Goal: Information Seeking & Learning: Learn about a topic

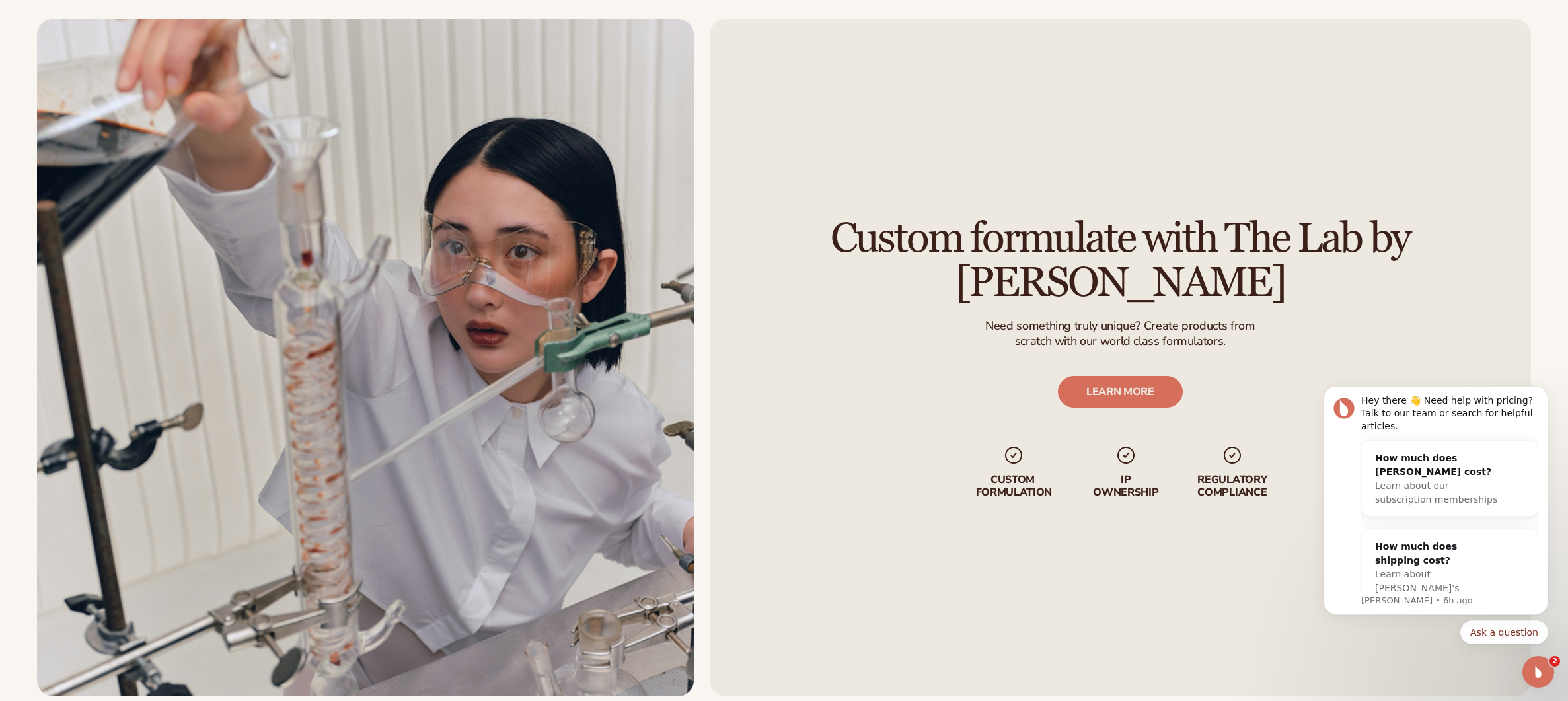
scroll to position [1907, 0]
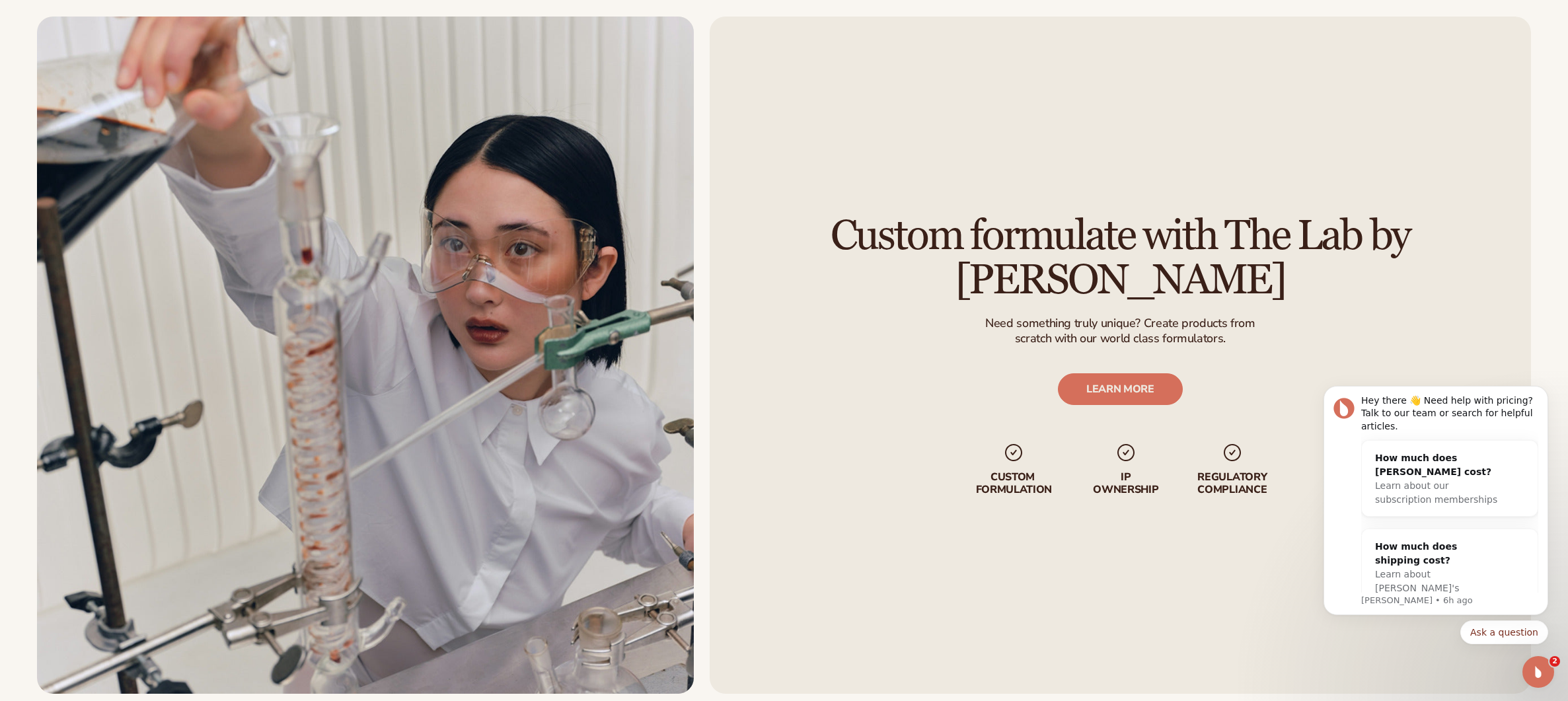
click at [1540, 678] on icon "Open Intercom Messenger" at bounding box center [1538, 672] width 22 height 22
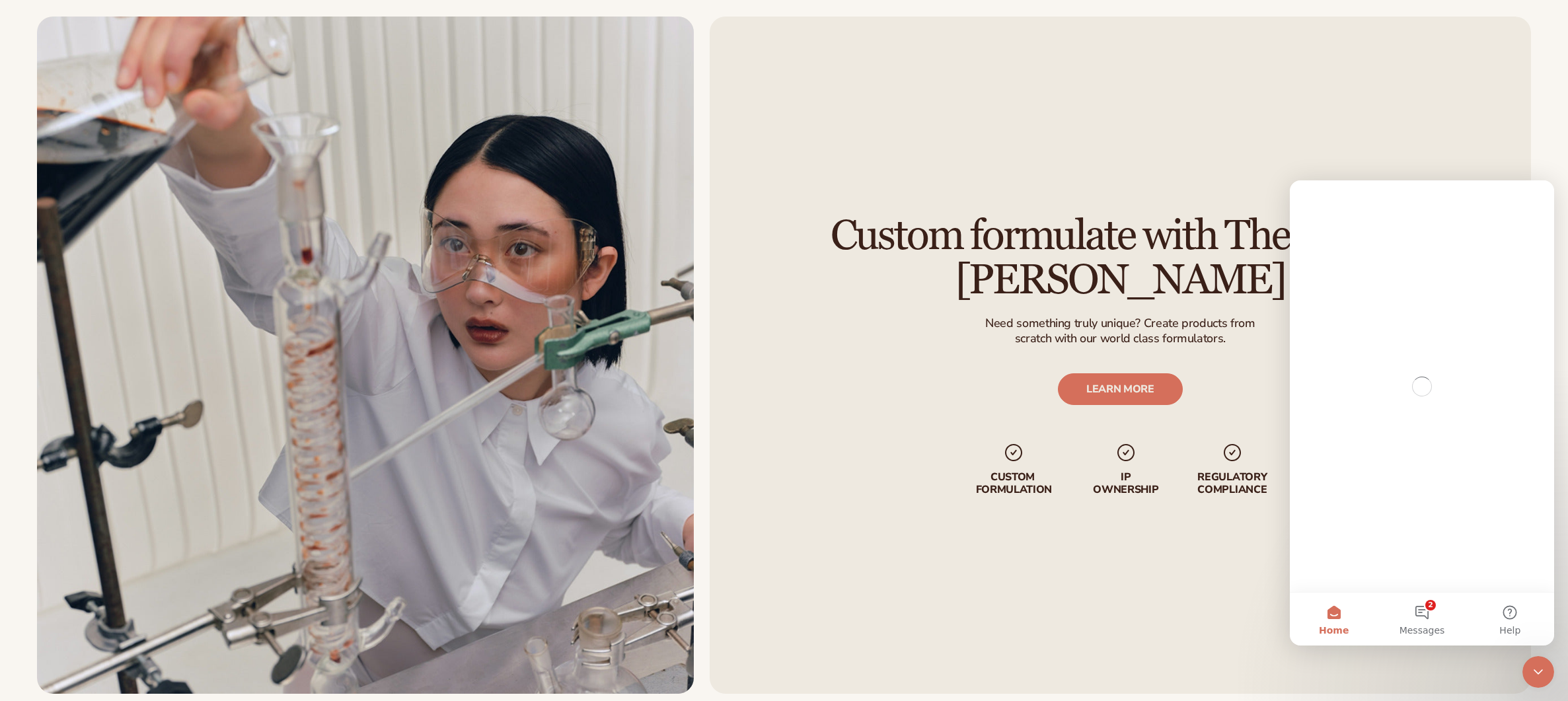
scroll to position [0, 0]
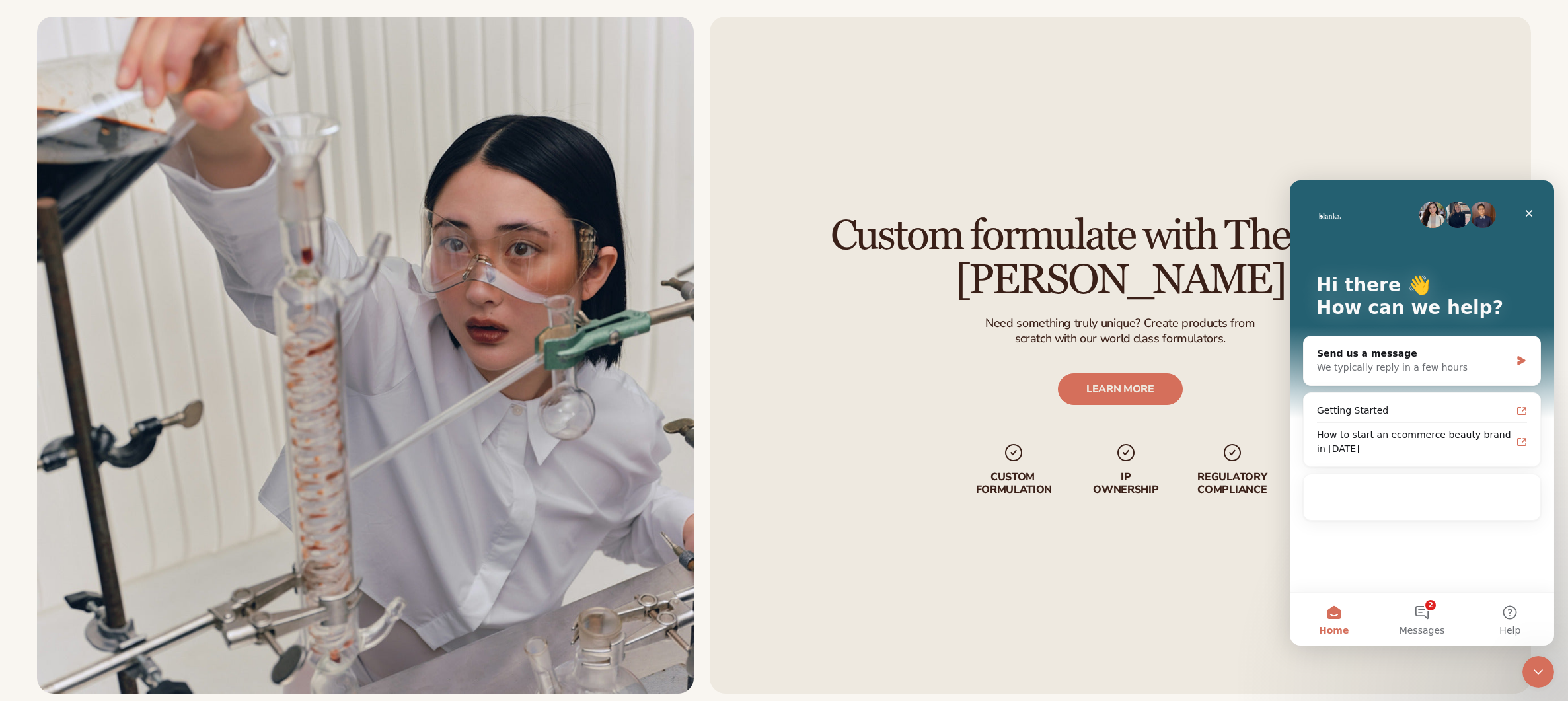
click at [1540, 676] on icon "Close Intercom Messenger" at bounding box center [1538, 671] width 16 height 16
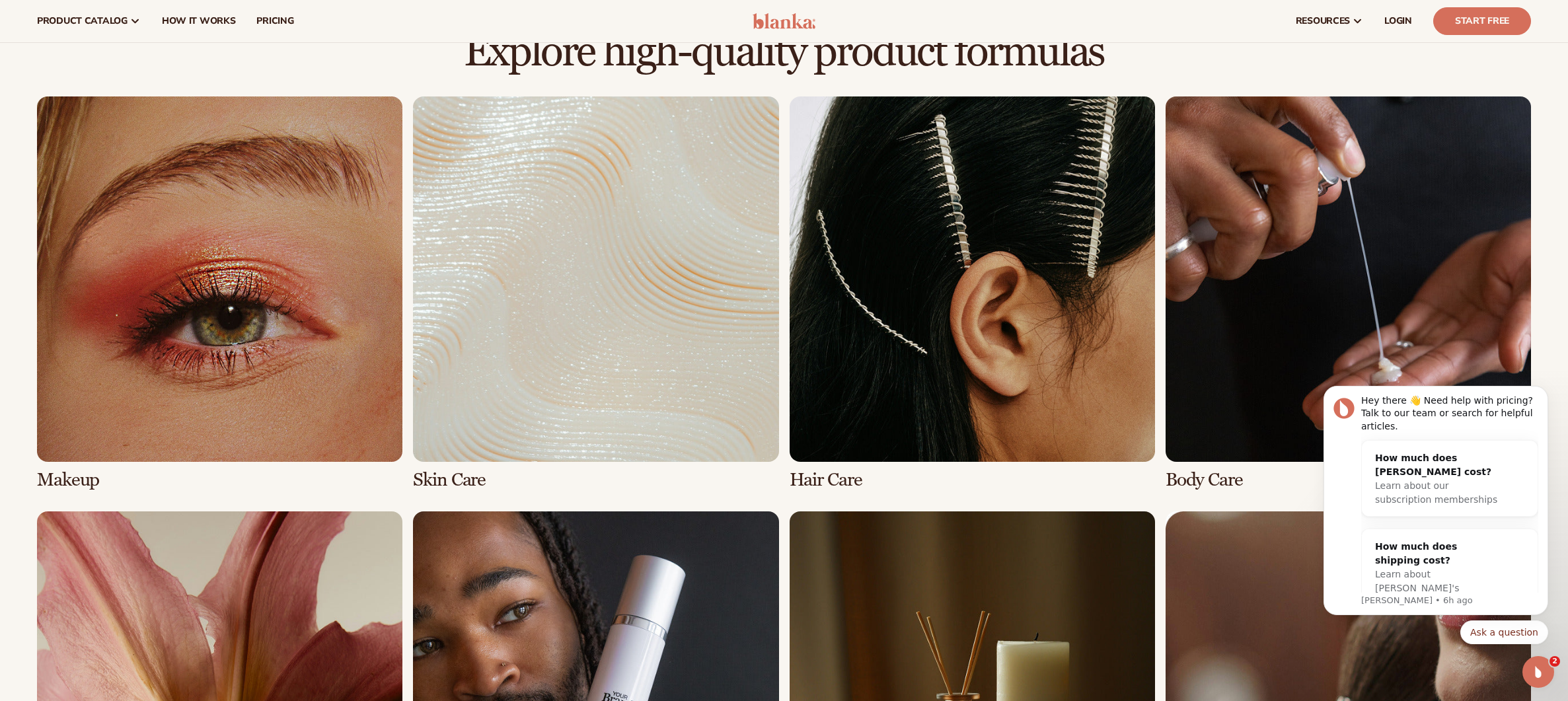
scroll to position [893, 0]
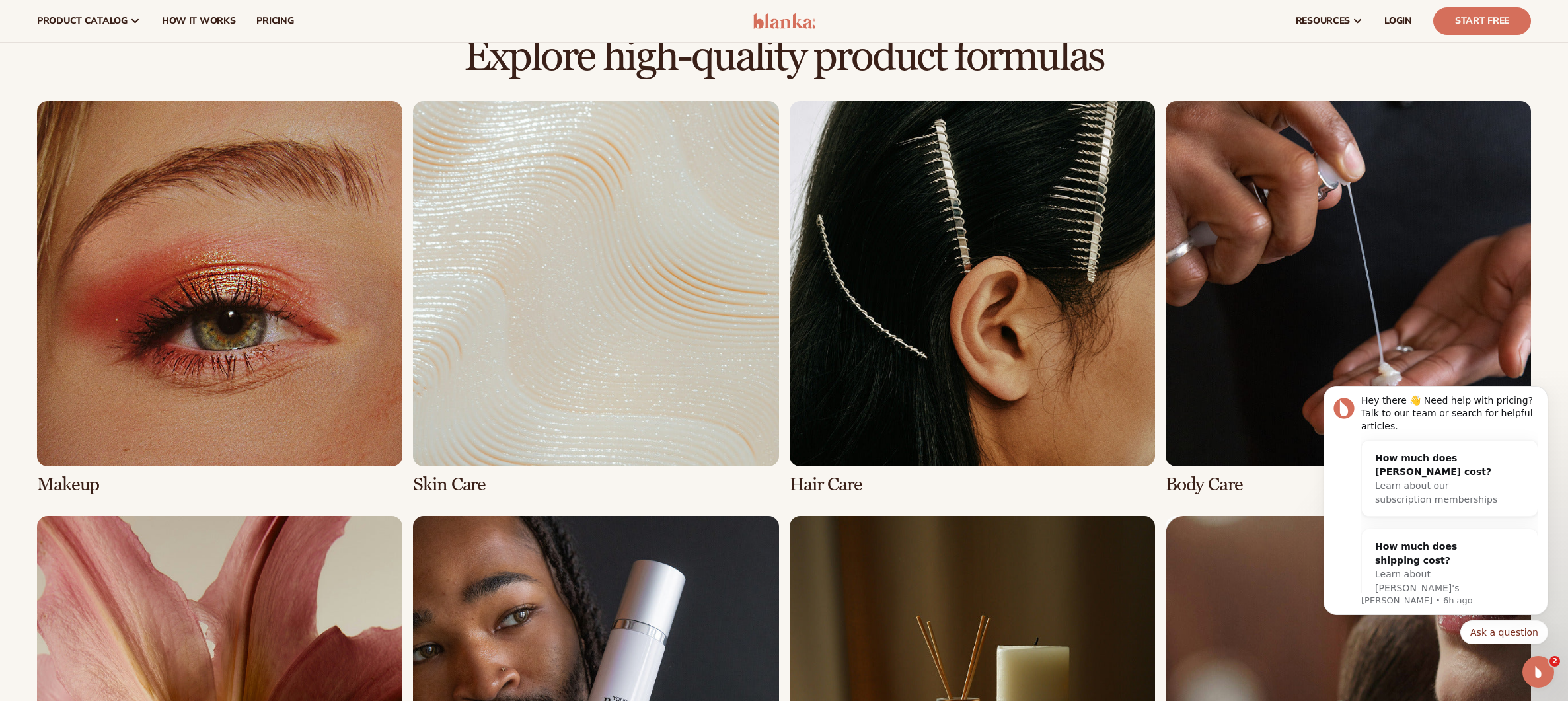
click at [560, 313] on link "2 / 8" at bounding box center [595, 298] width 366 height 393
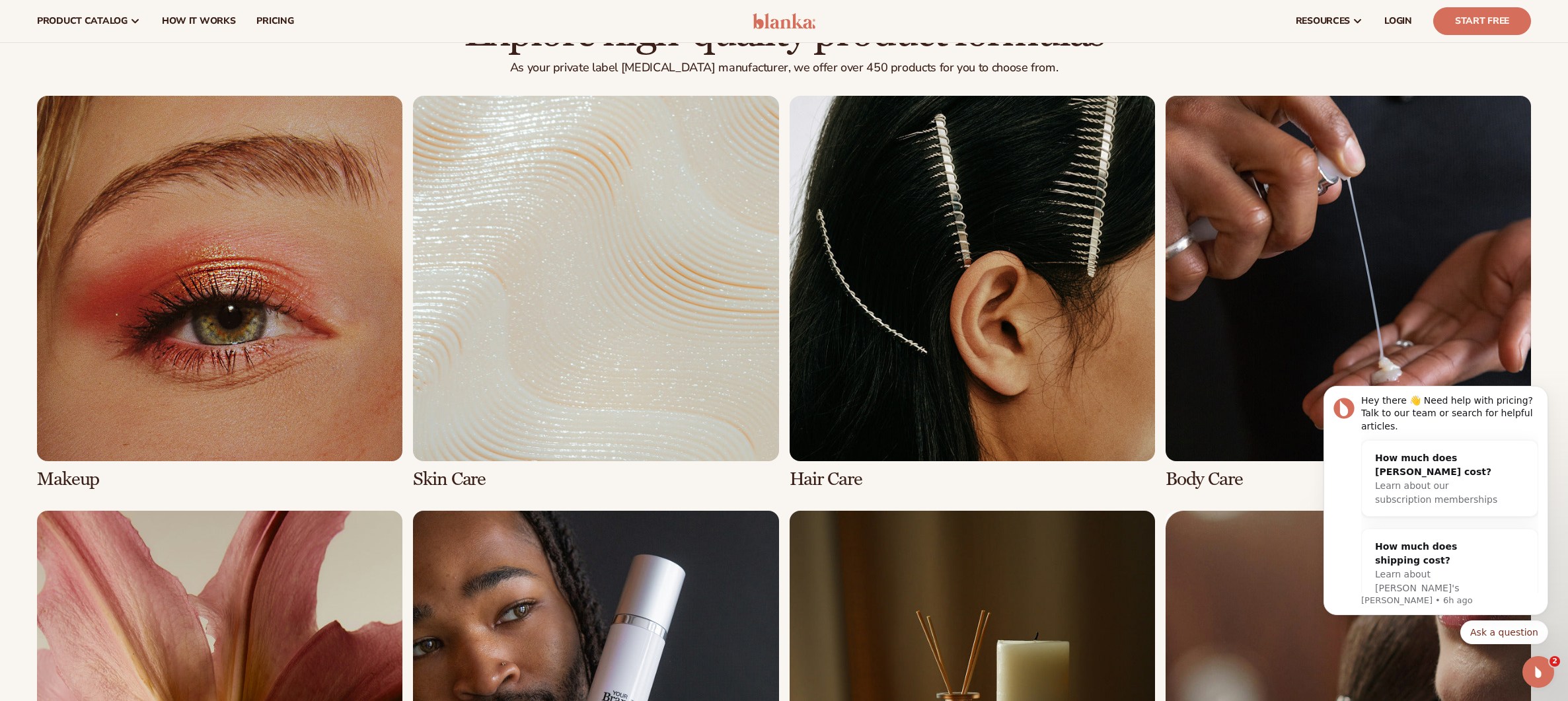
scroll to position [914, 0]
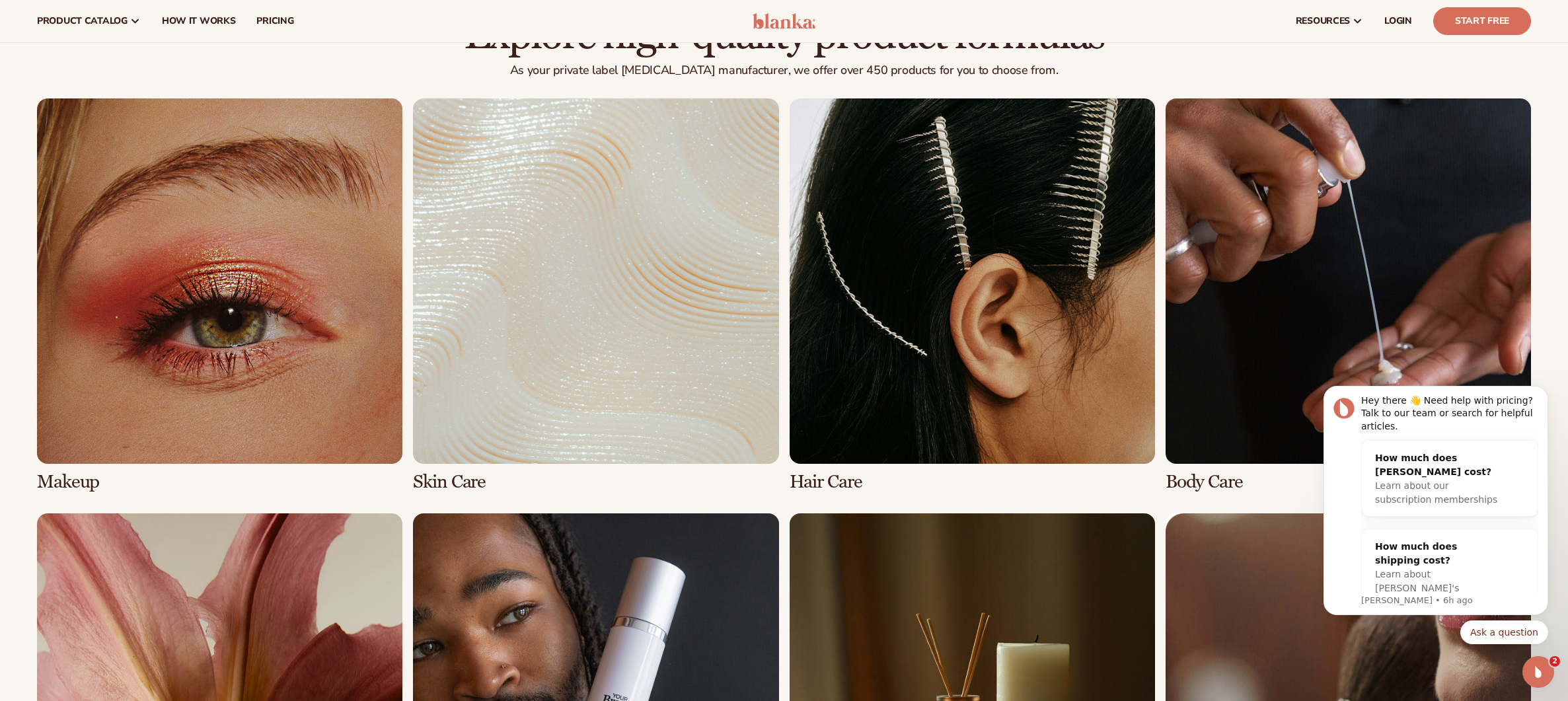
click at [570, 320] on link "2 / 8" at bounding box center [595, 294] width 366 height 393
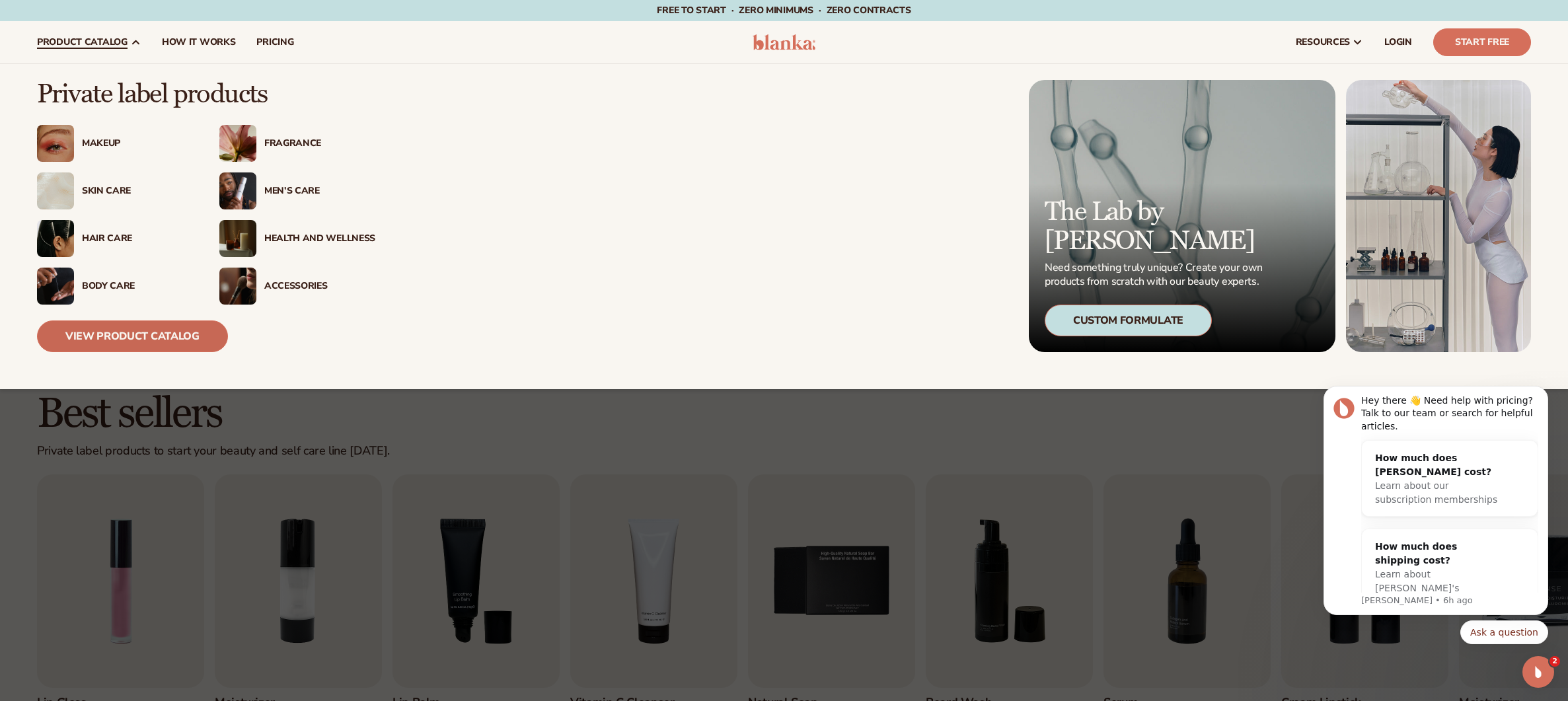
click at [130, 332] on link "View Product Catalog" at bounding box center [132, 336] width 191 height 32
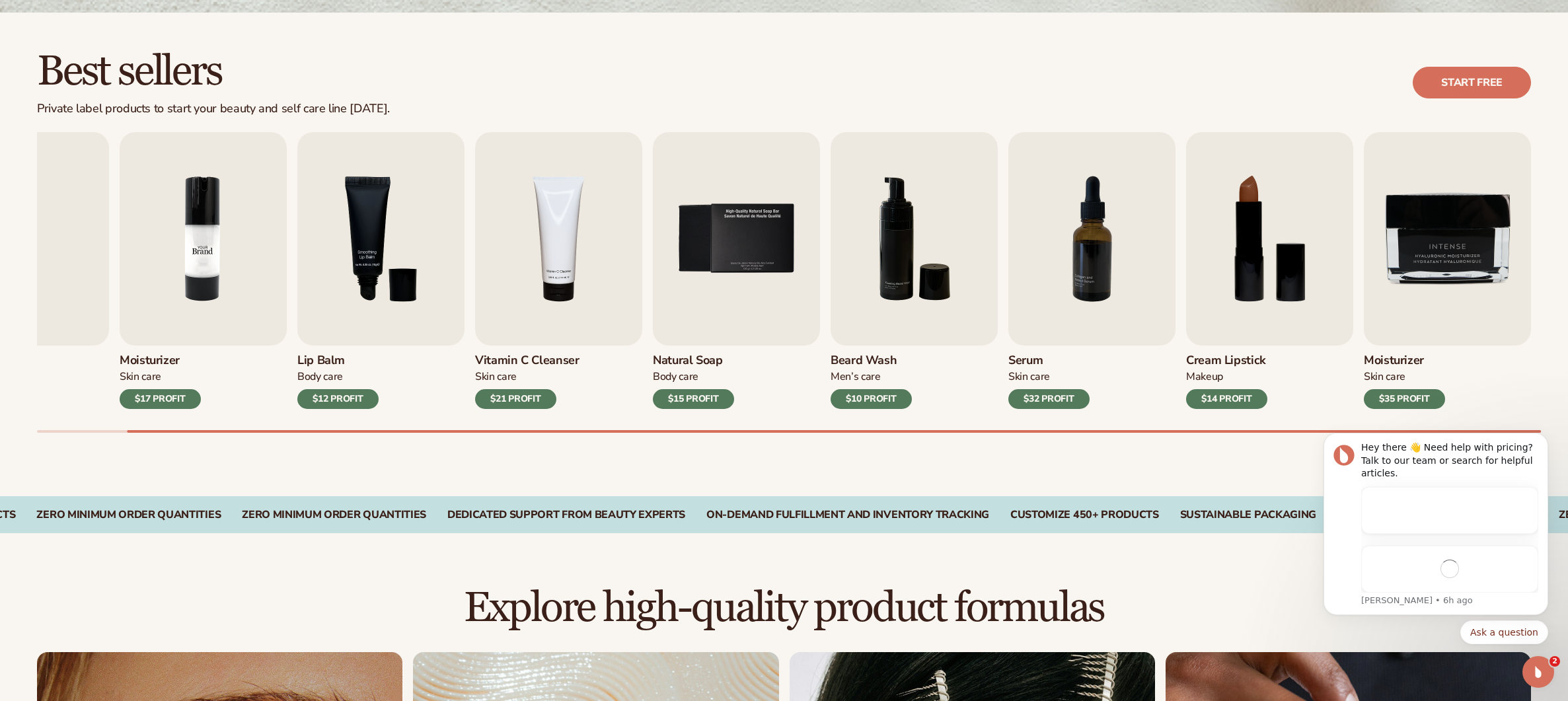
click at [269, 286] on img "2 / 9" at bounding box center [203, 239] width 168 height 213
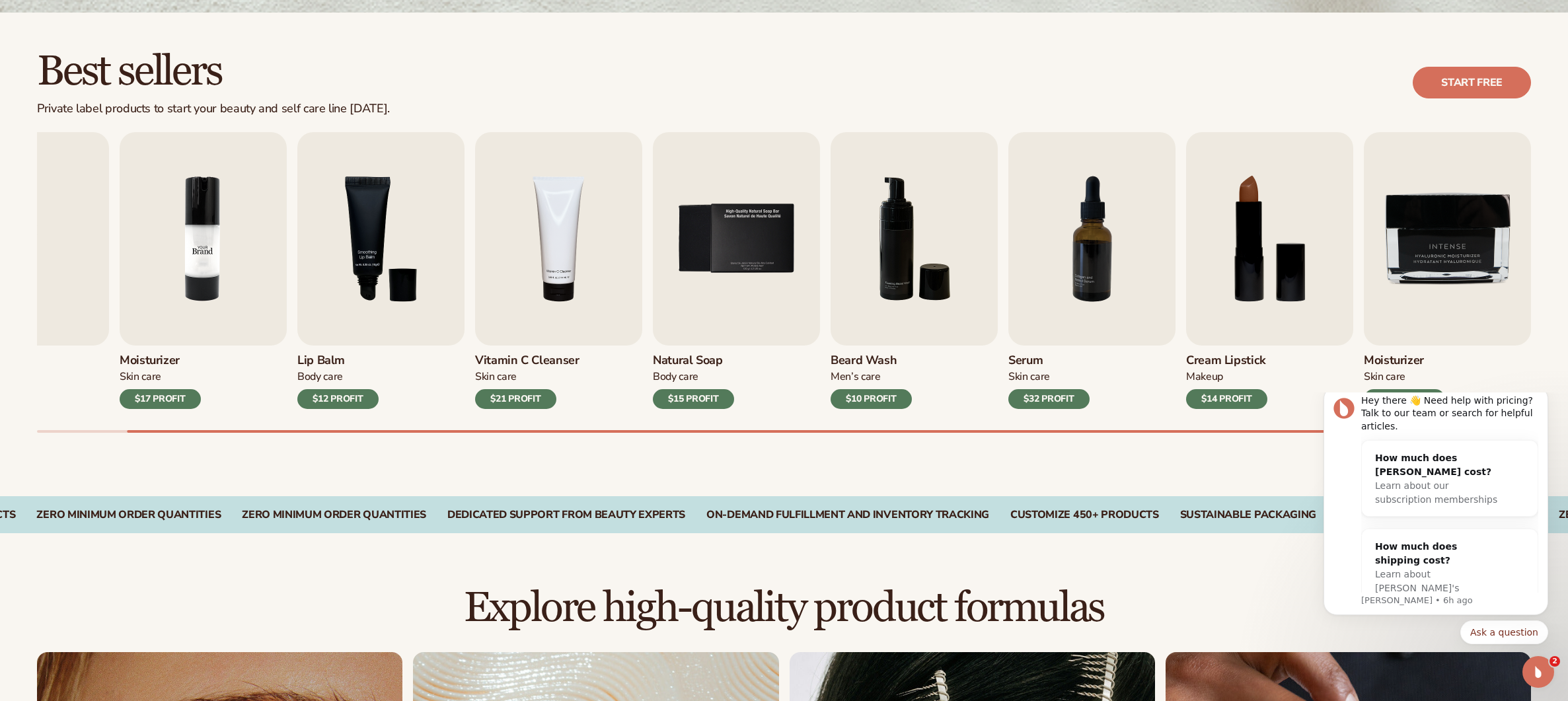
click at [269, 286] on img "2 / 9" at bounding box center [203, 239] width 168 height 213
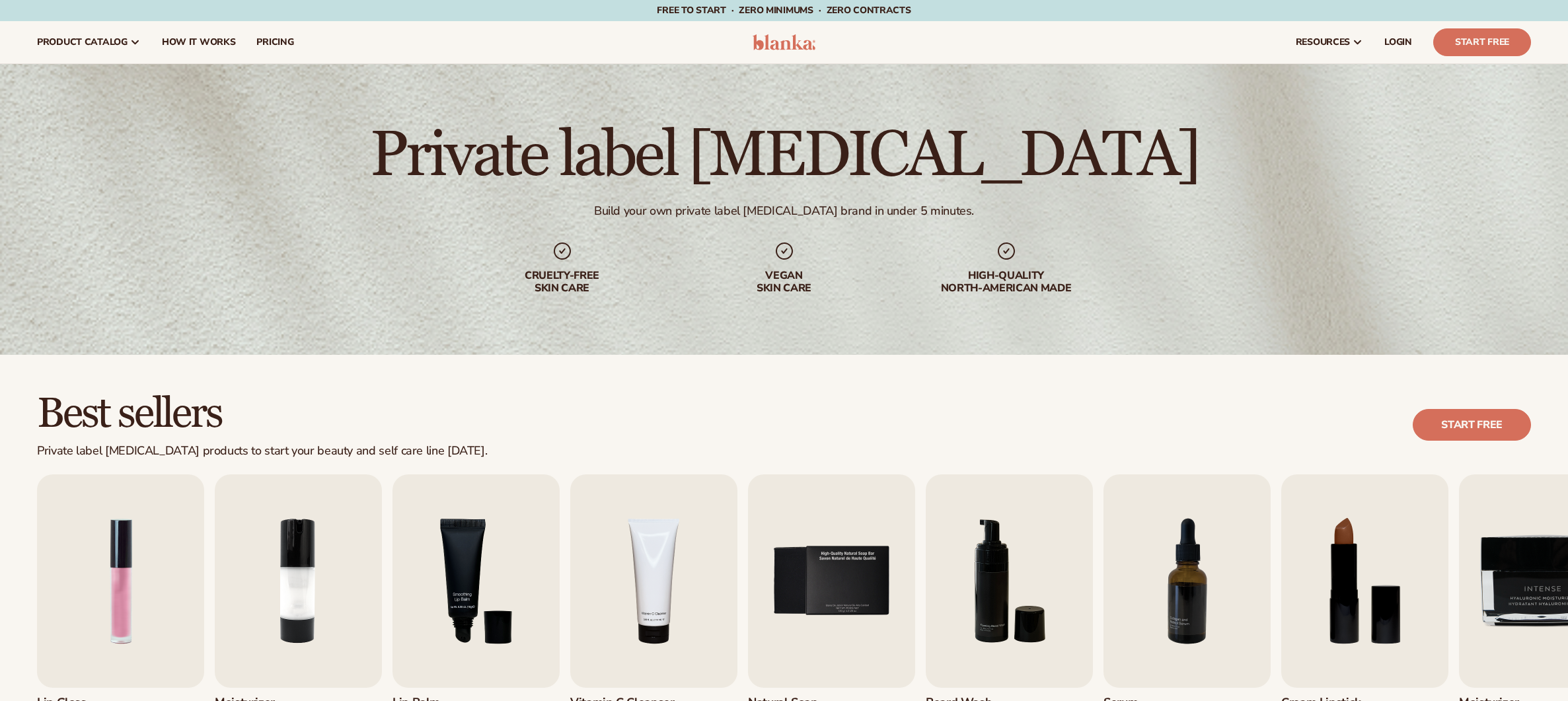
scroll to position [914, 0]
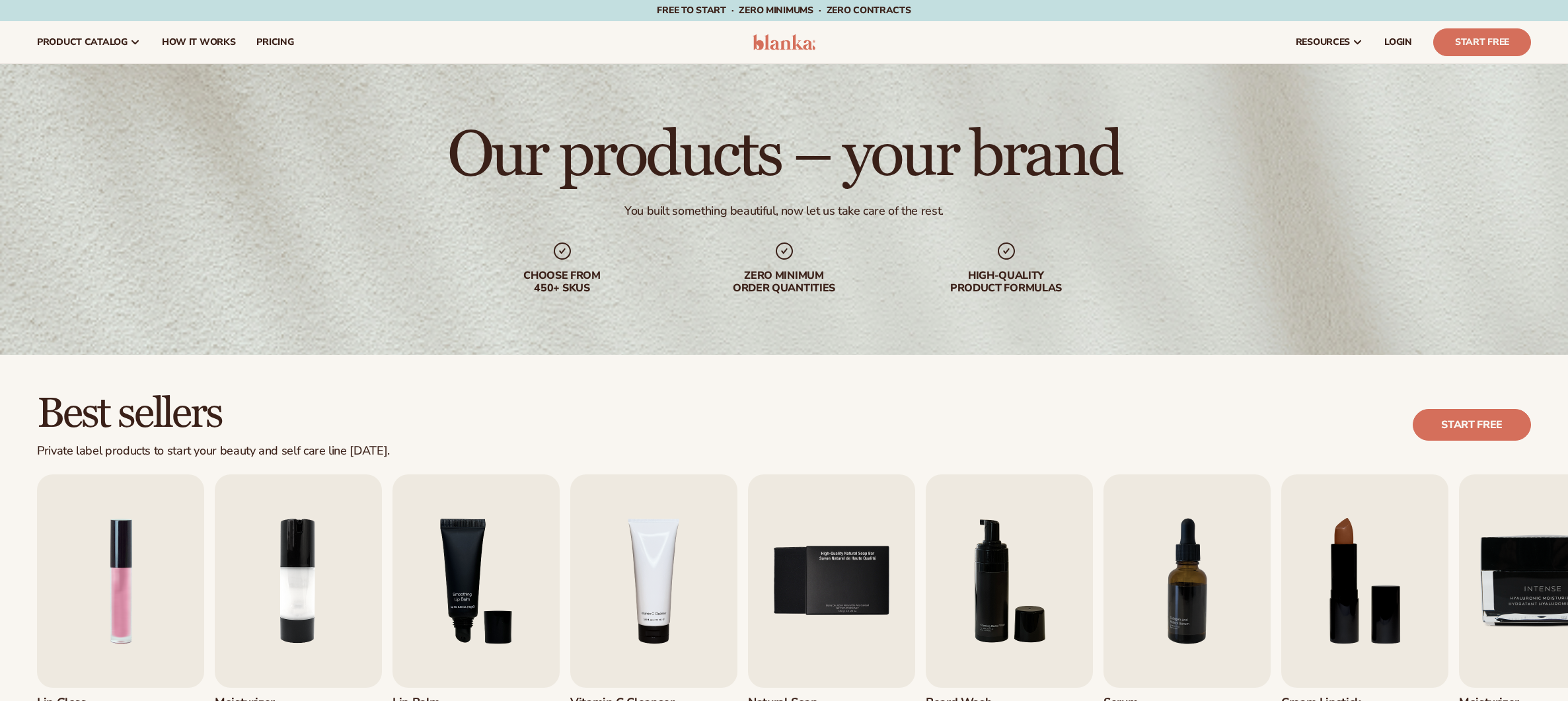
scroll to position [656, 0]
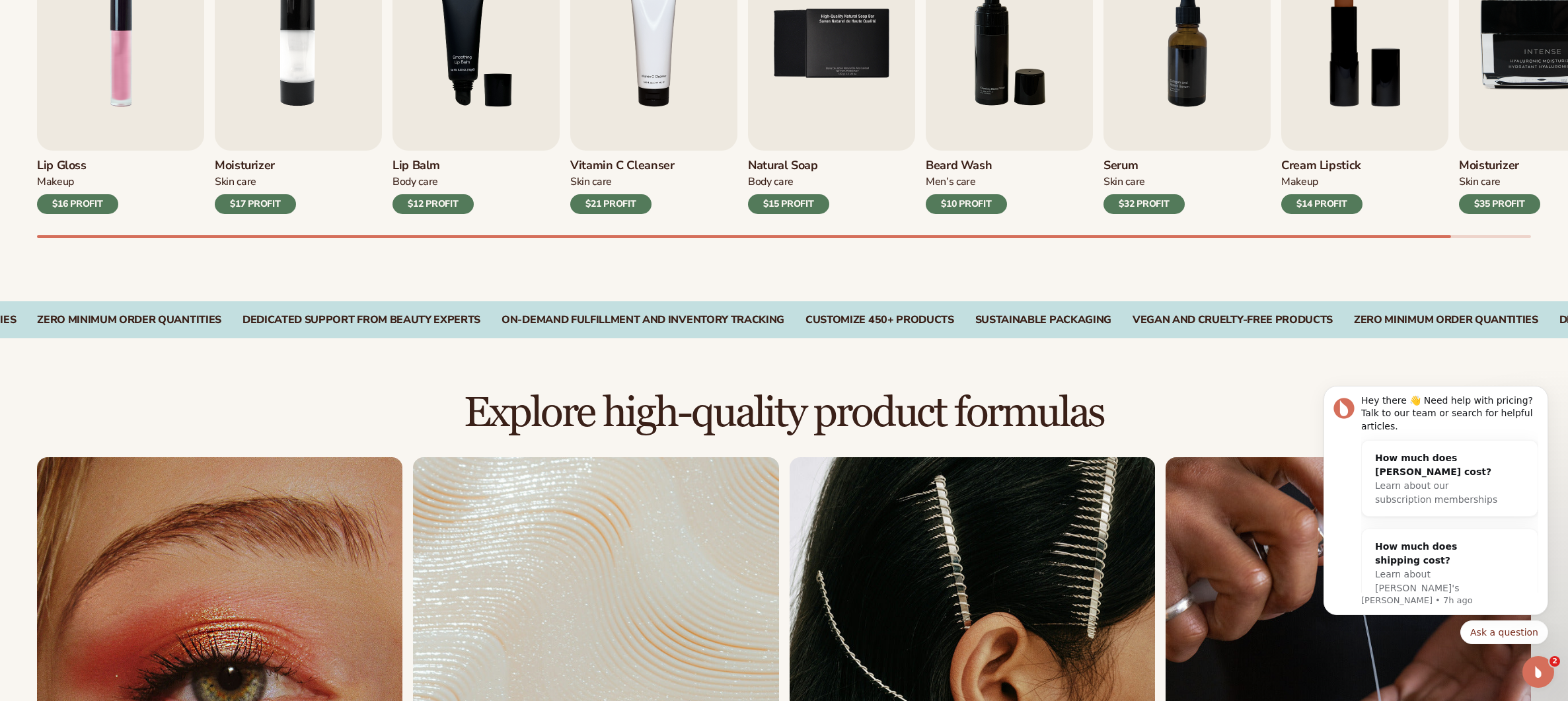
click at [448, 197] on div "$12 PROFIT" at bounding box center [433, 203] width 81 height 19
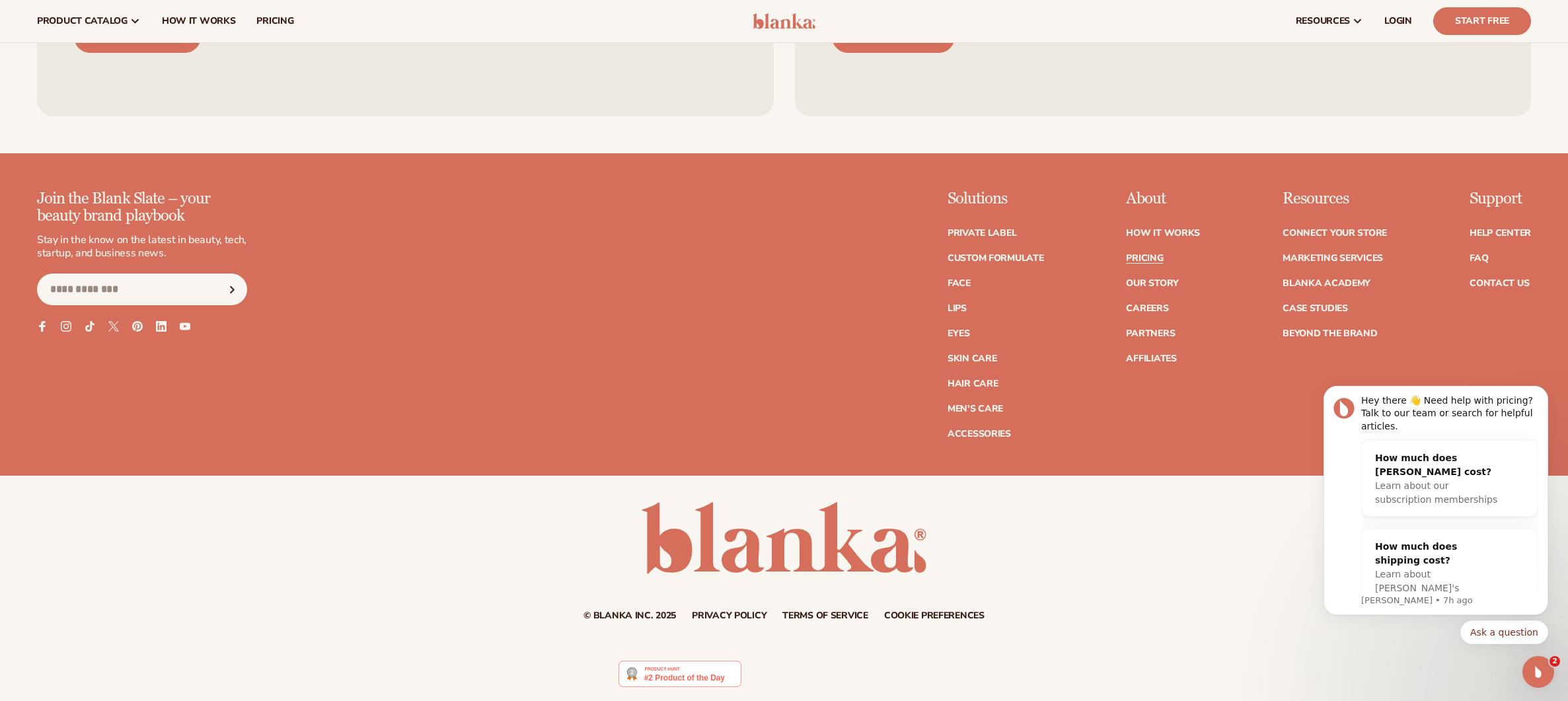
click at [1474, 16] on link "Start Free" at bounding box center [1481, 21] width 97 height 28
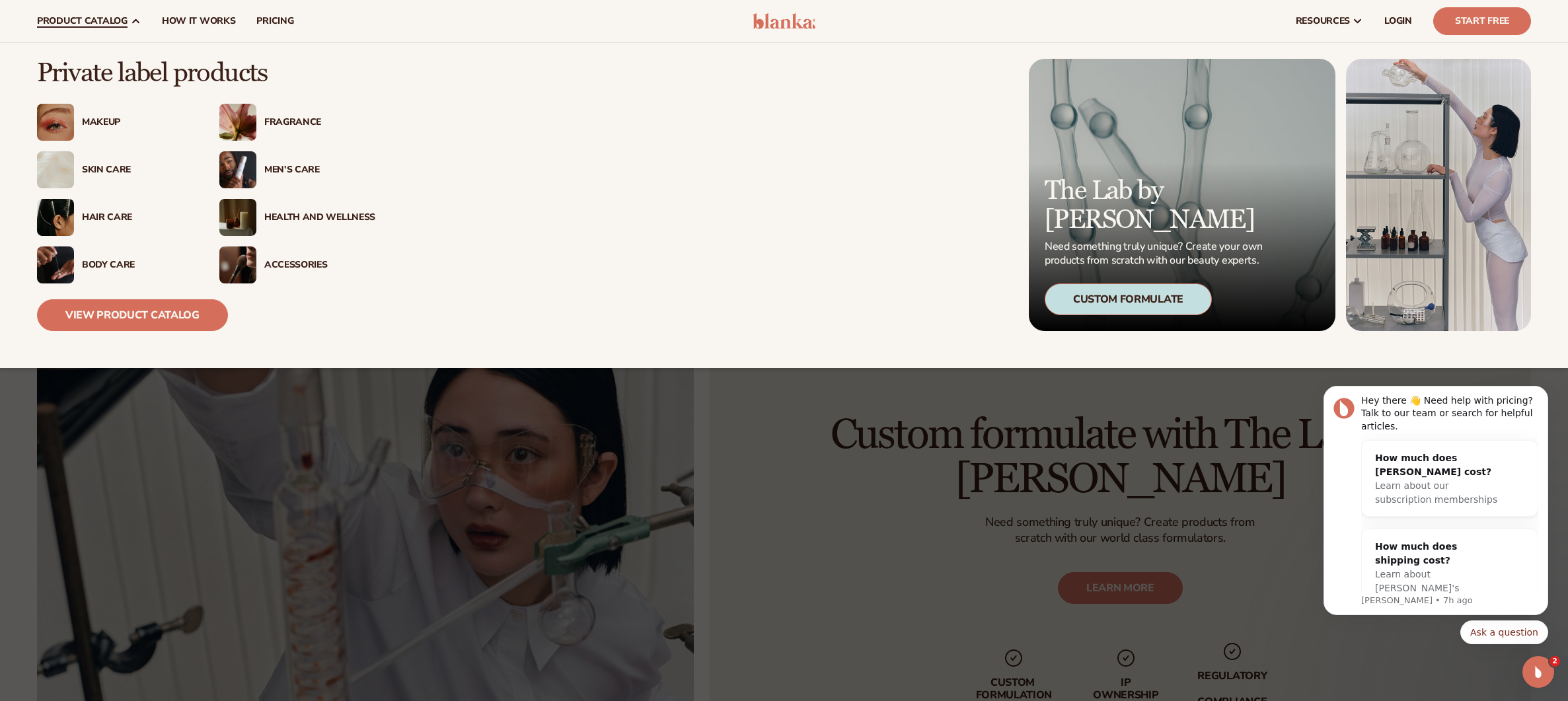
scroll to position [1462, 0]
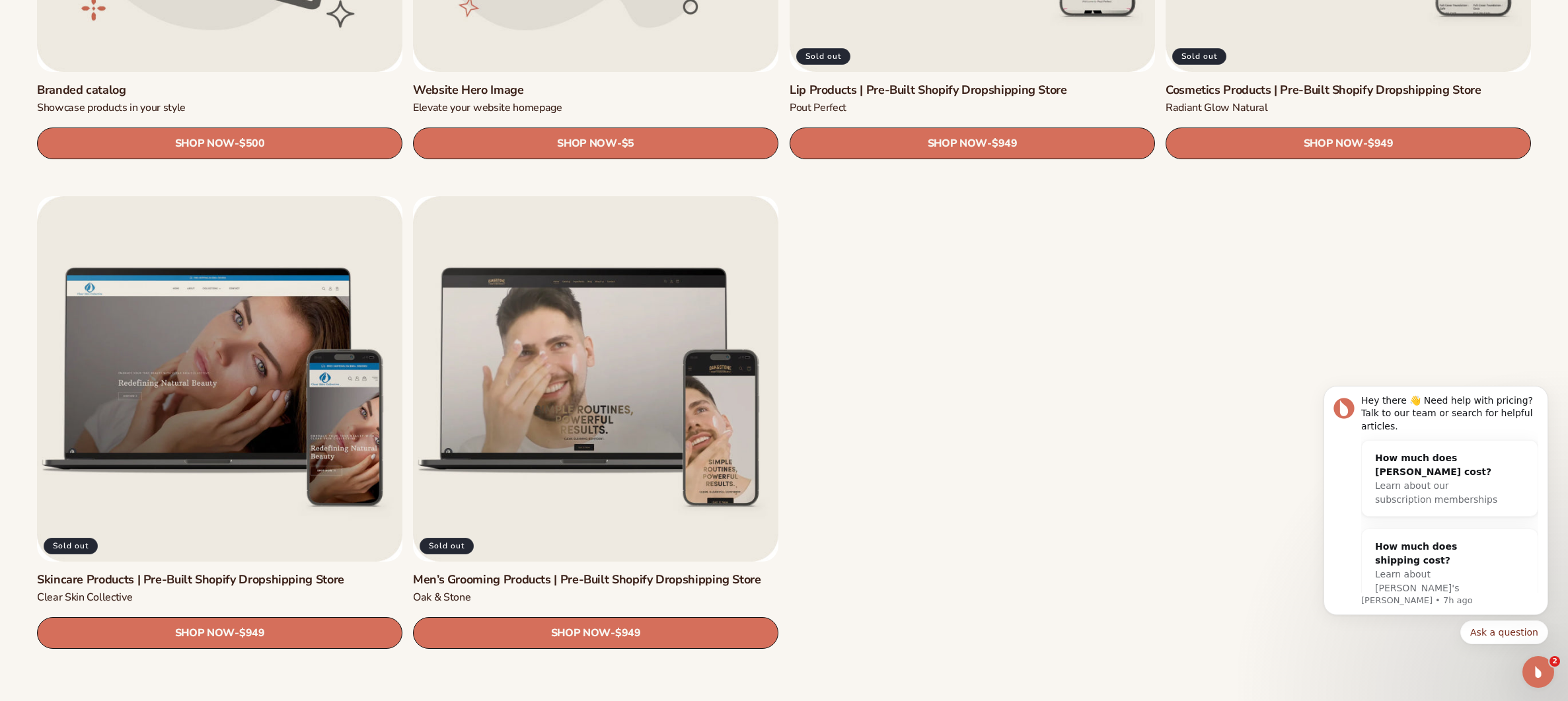
scroll to position [2234, 0]
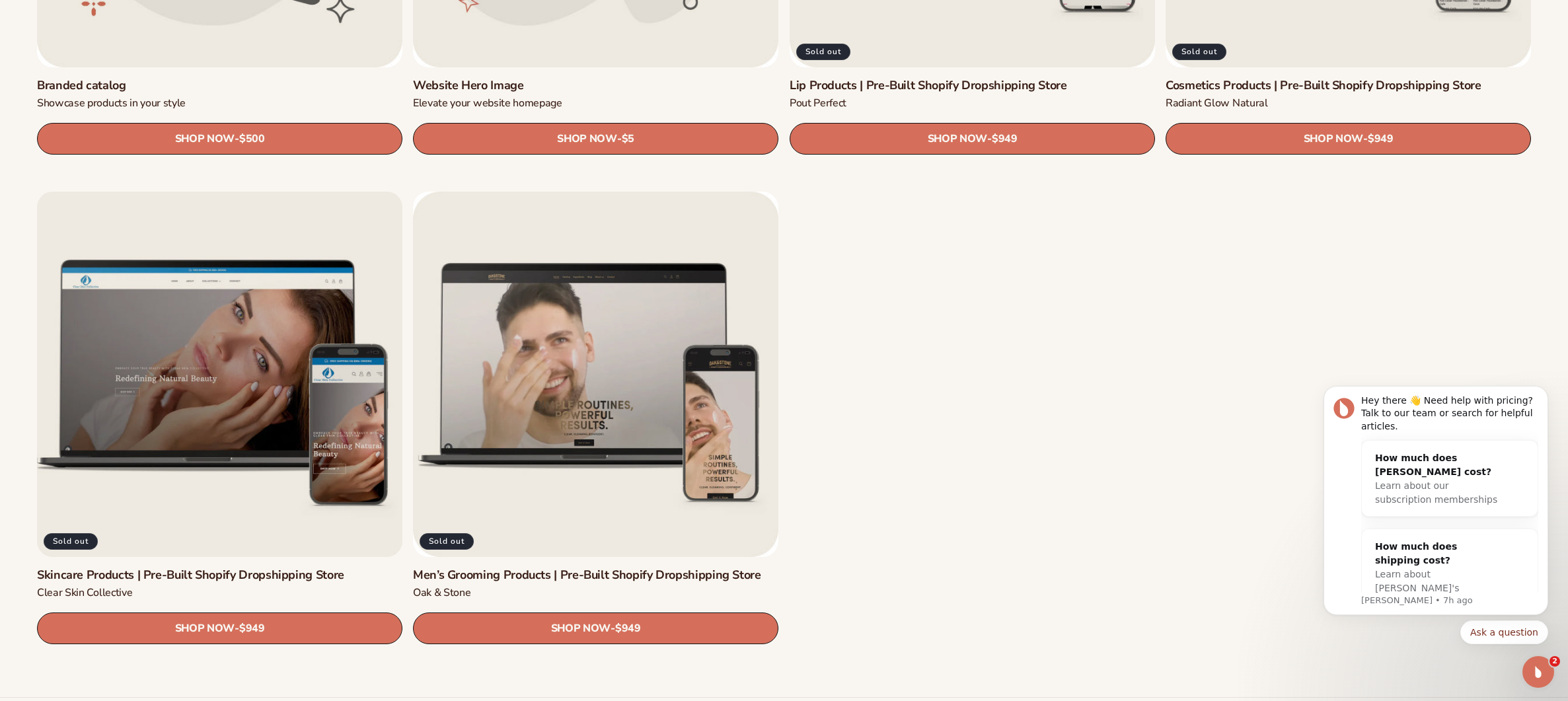
click at [372, 567] on link "Skincare Products | Pre-Built Shopify Dropshipping Store" at bounding box center [219, 575] width 366 height 16
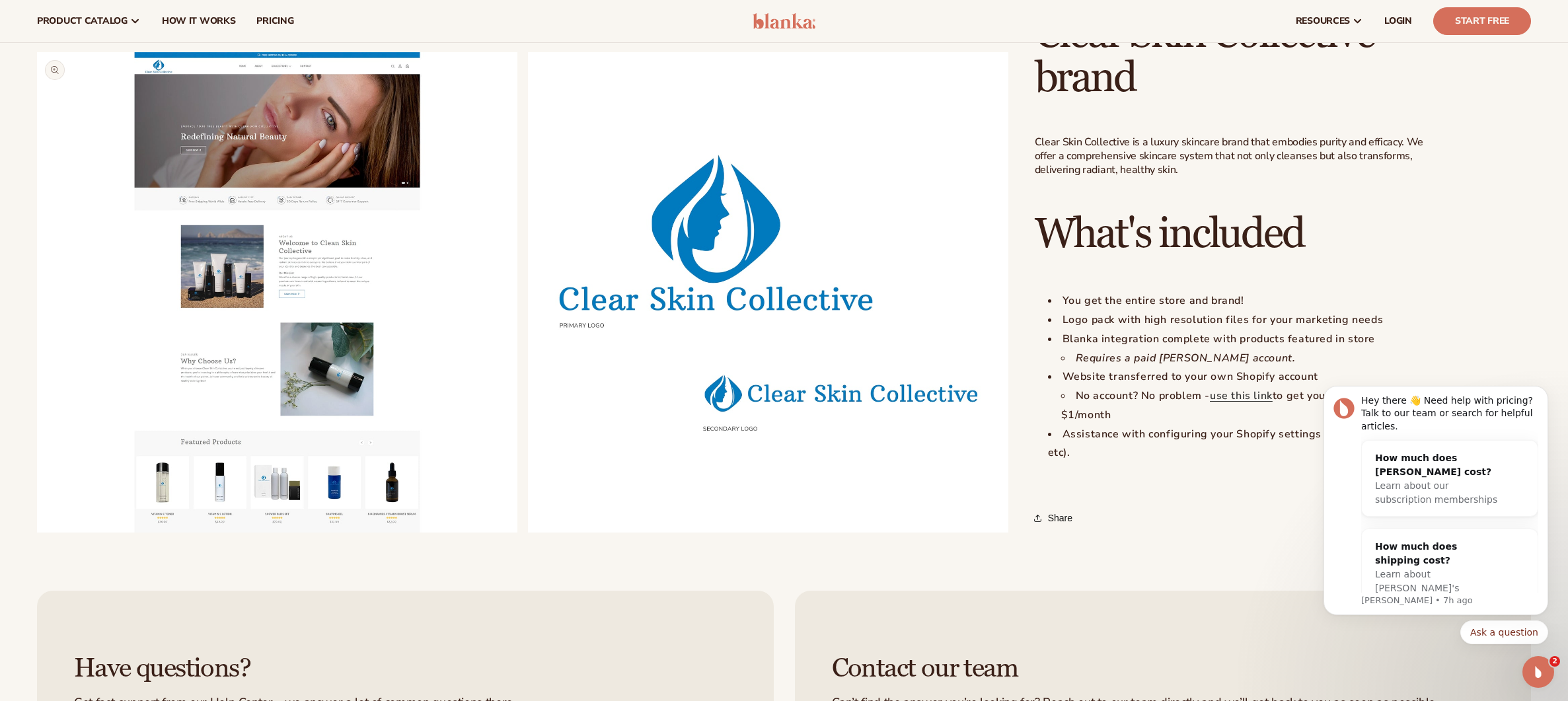
scroll to position [1011, 0]
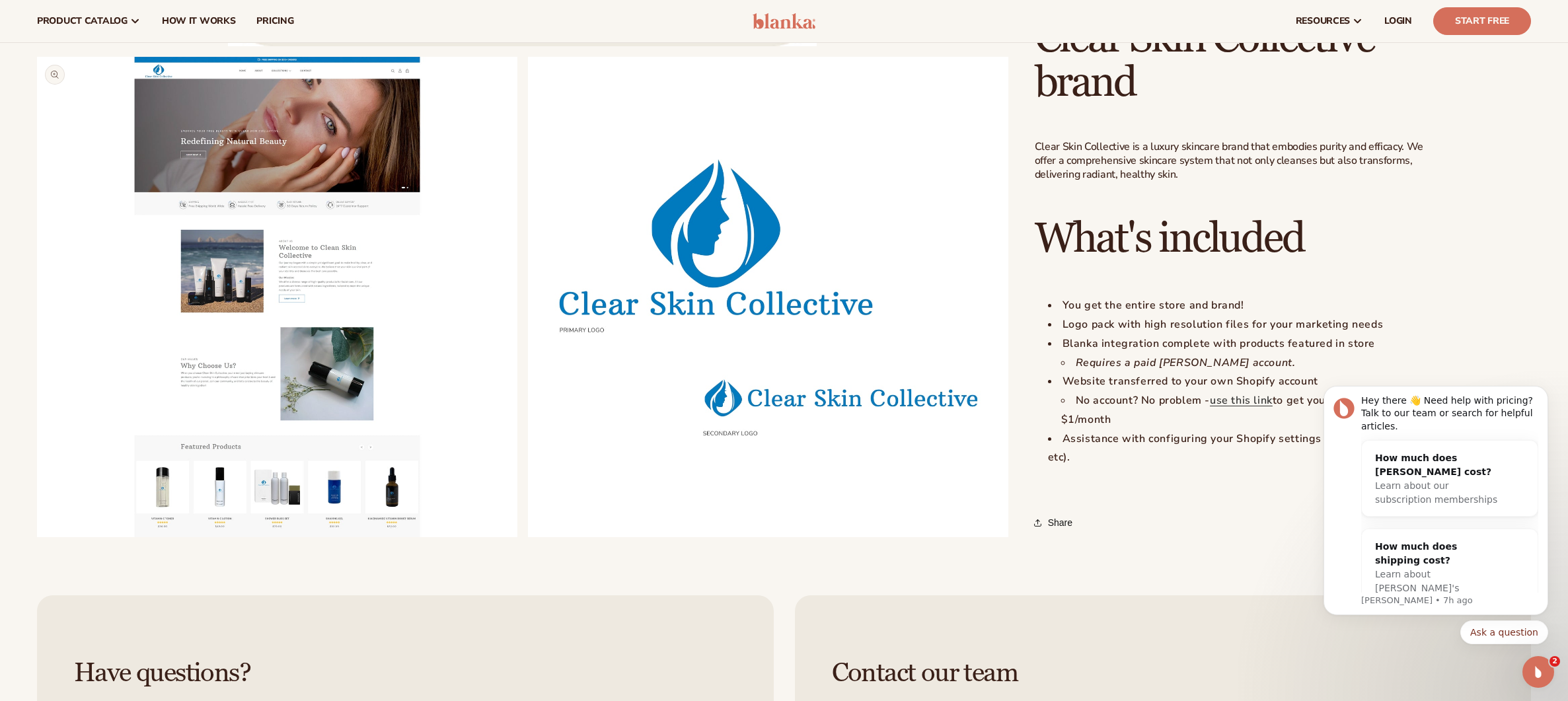
click at [37, 537] on button "Open media 2 in modal" at bounding box center [37, 537] width 0 height 0
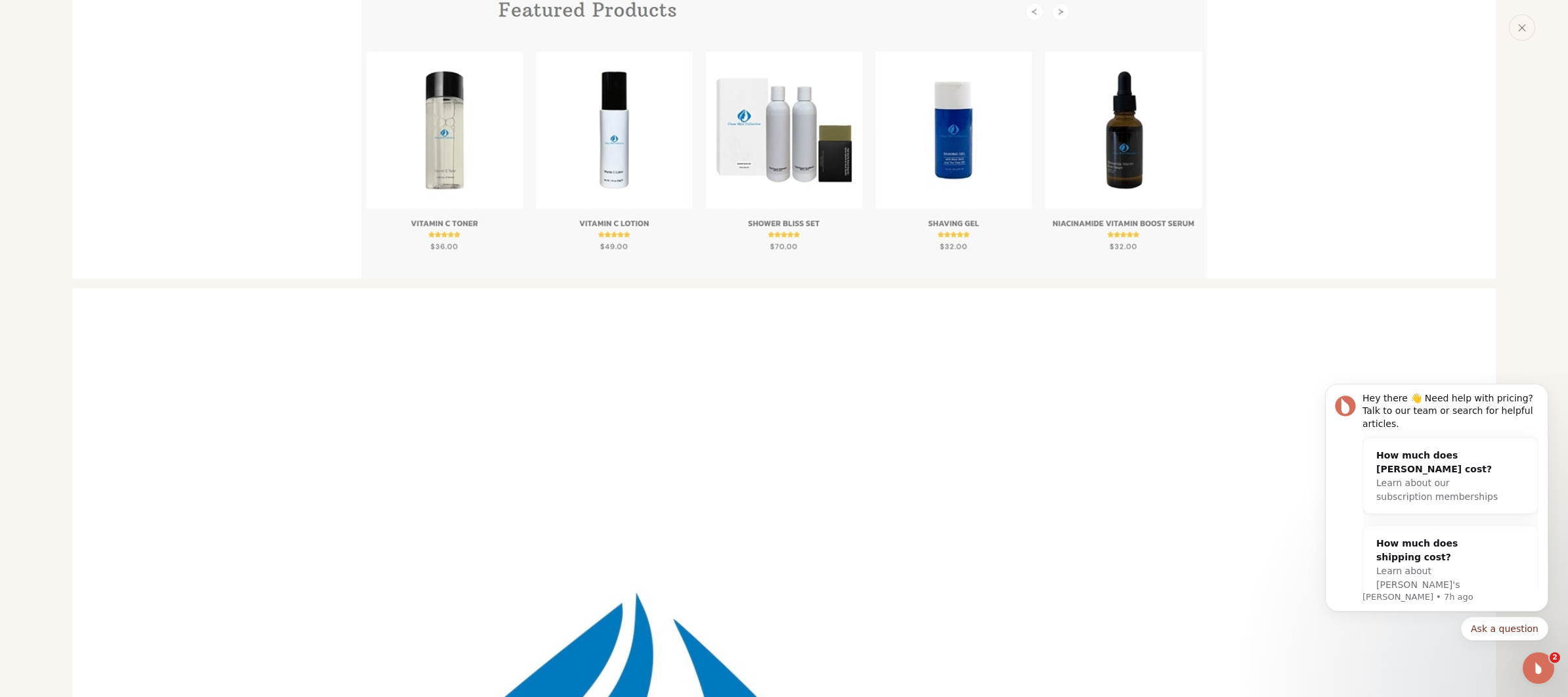
scroll to position [2596, 0]
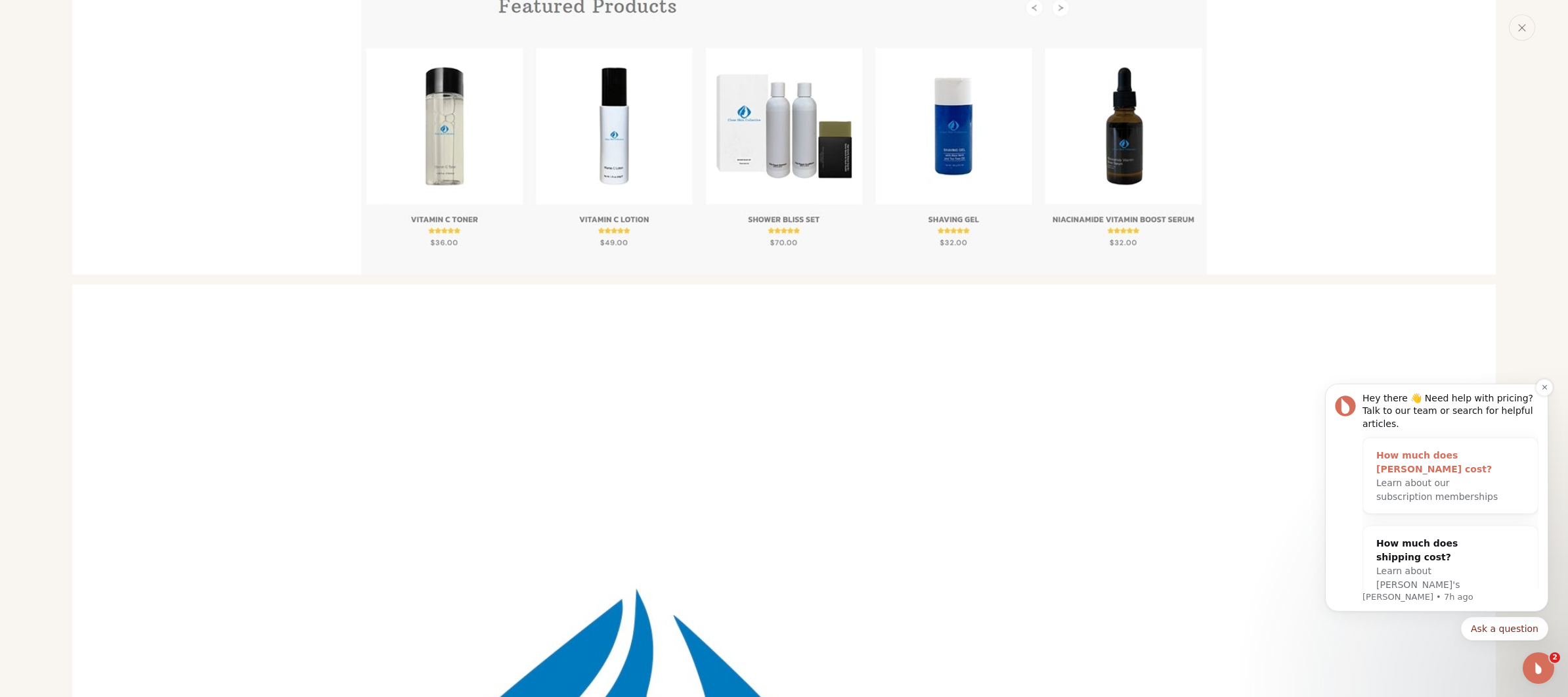
click at [1444, 476] on div "Learn about our subscription memberships" at bounding box center [1437, 490] width 122 height 28
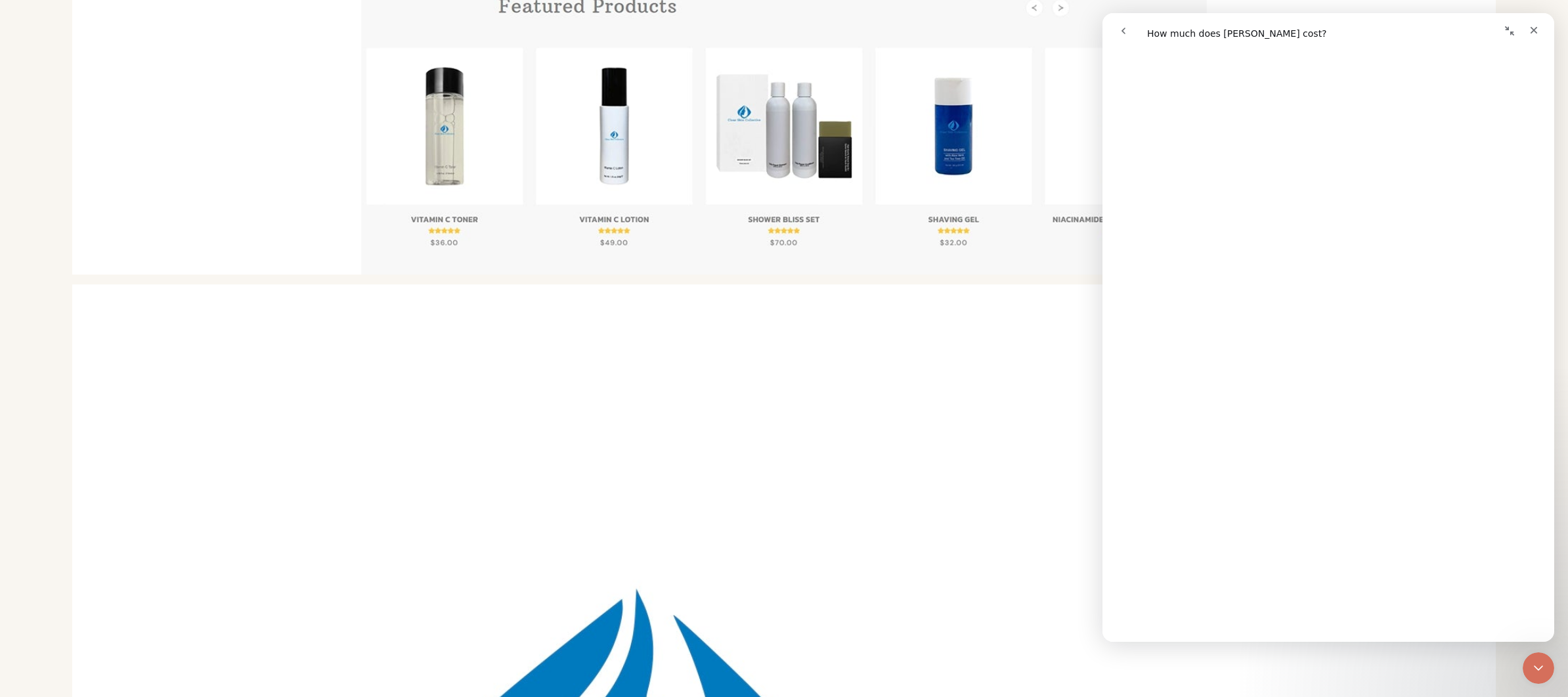
scroll to position [0, 0]
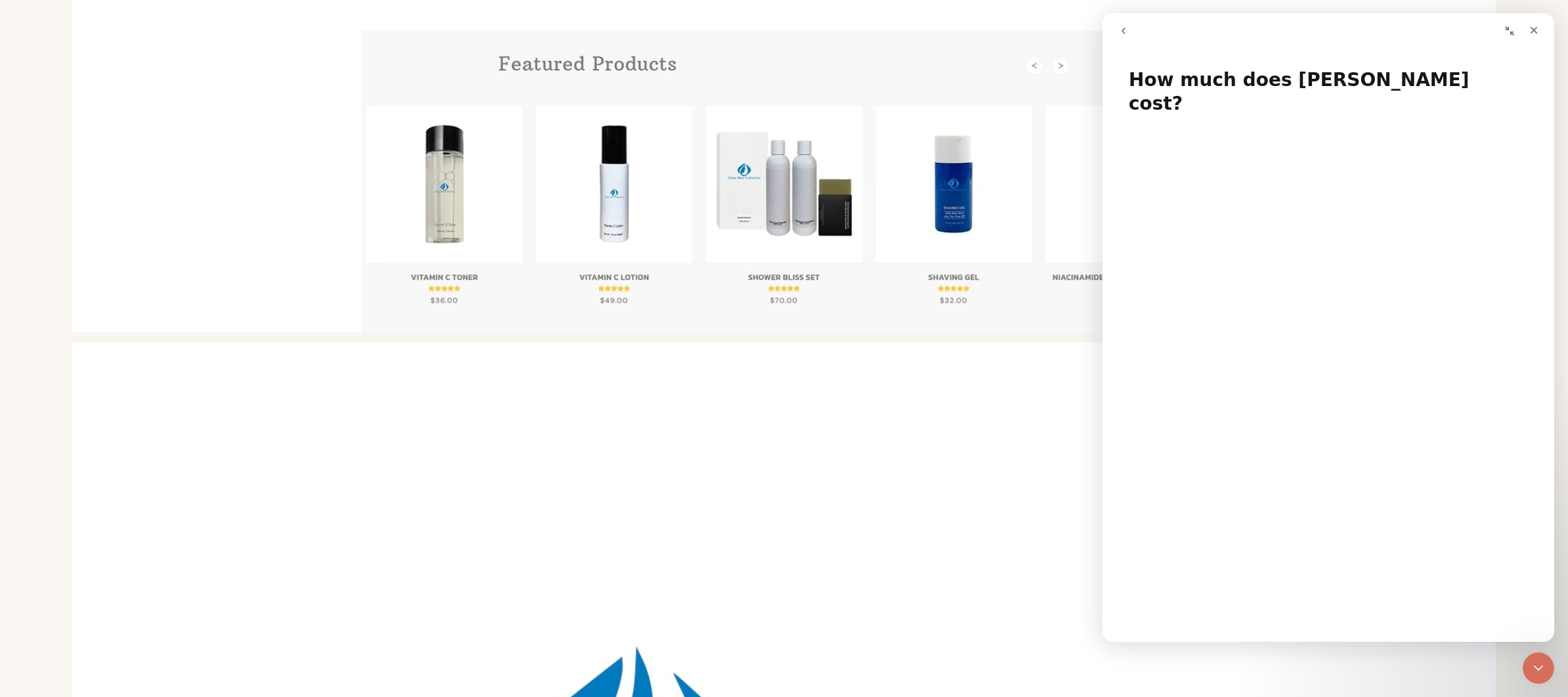
click at [928, 314] on div "Media gallery" at bounding box center [784, 348] width 1568 height 697
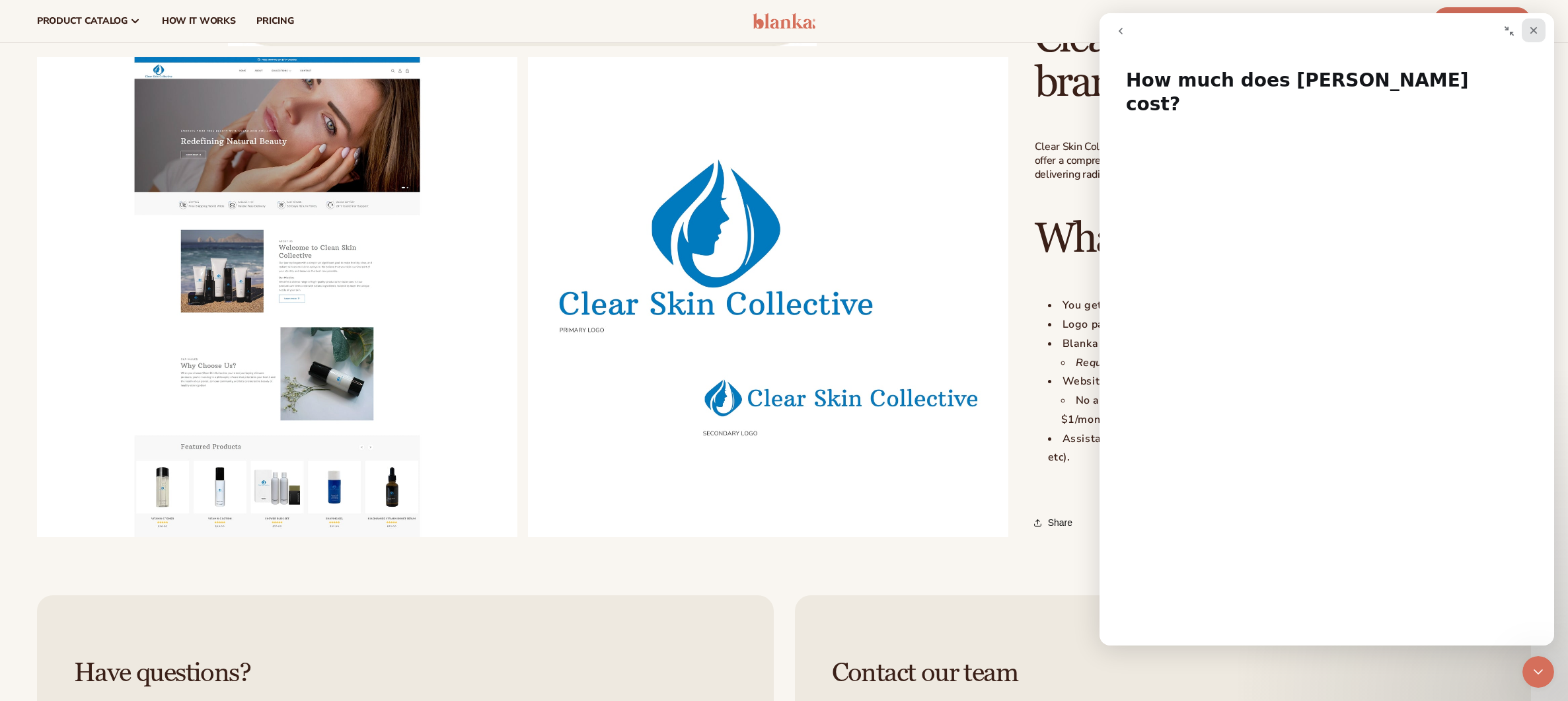
click at [1524, 29] on div "Close" at bounding box center [1534, 30] width 24 height 24
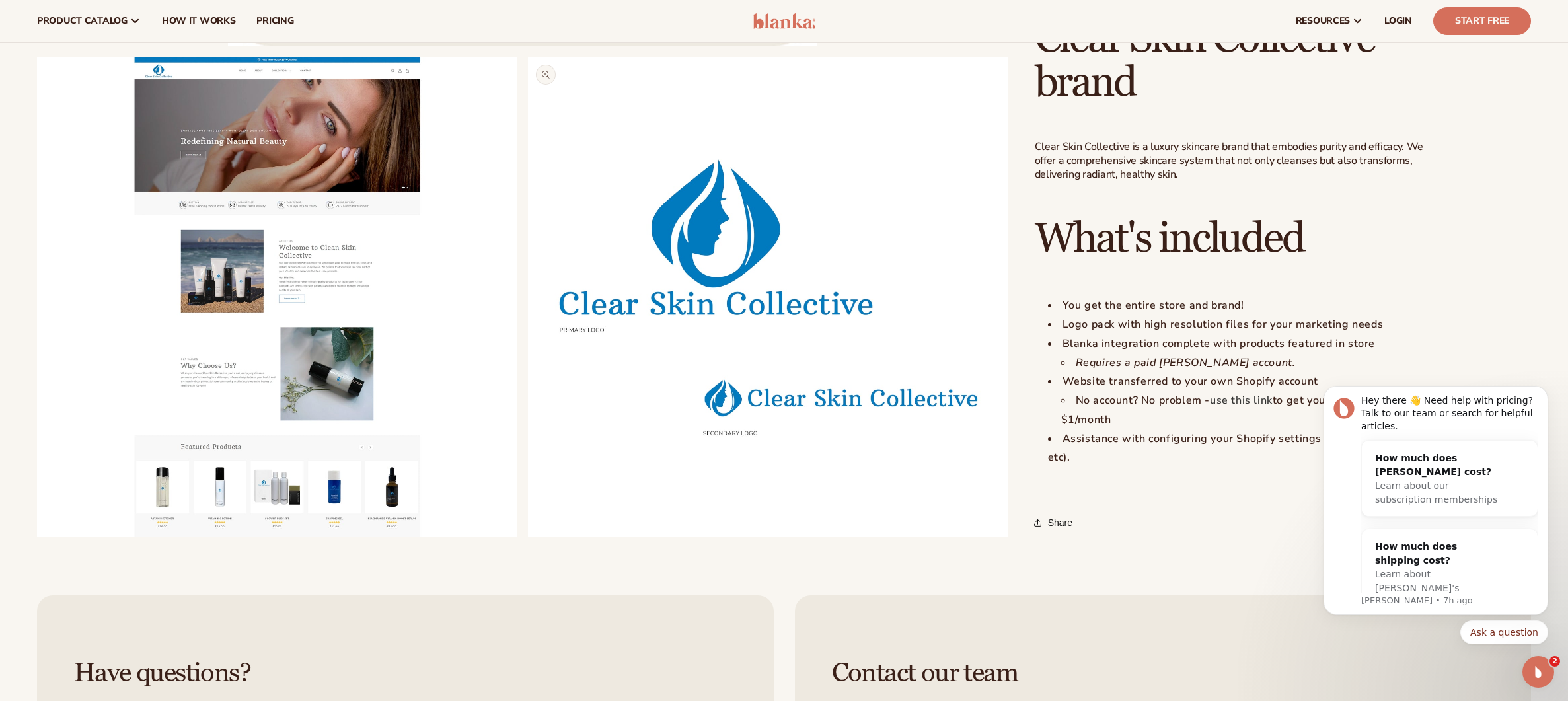
scroll to position [0, 0]
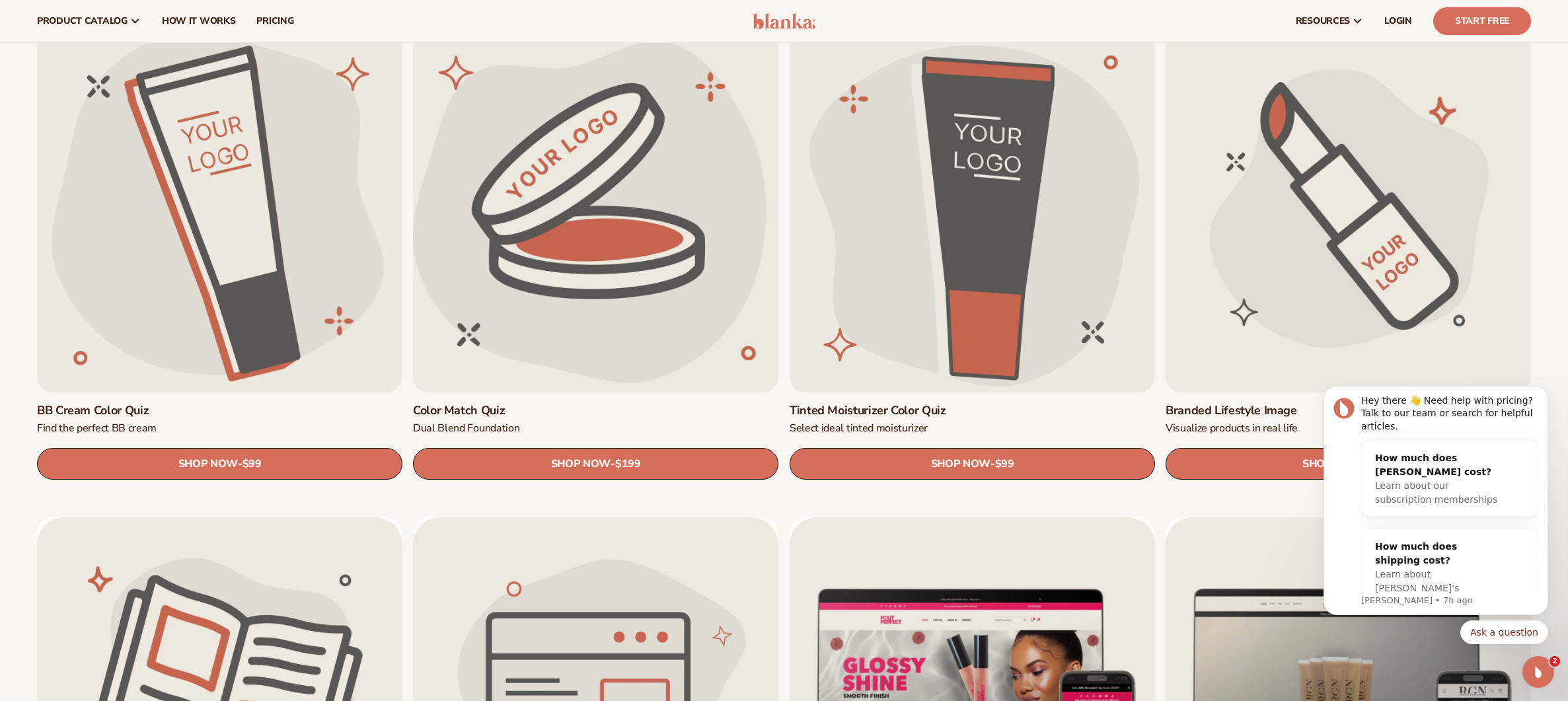
scroll to position [1415, 0]
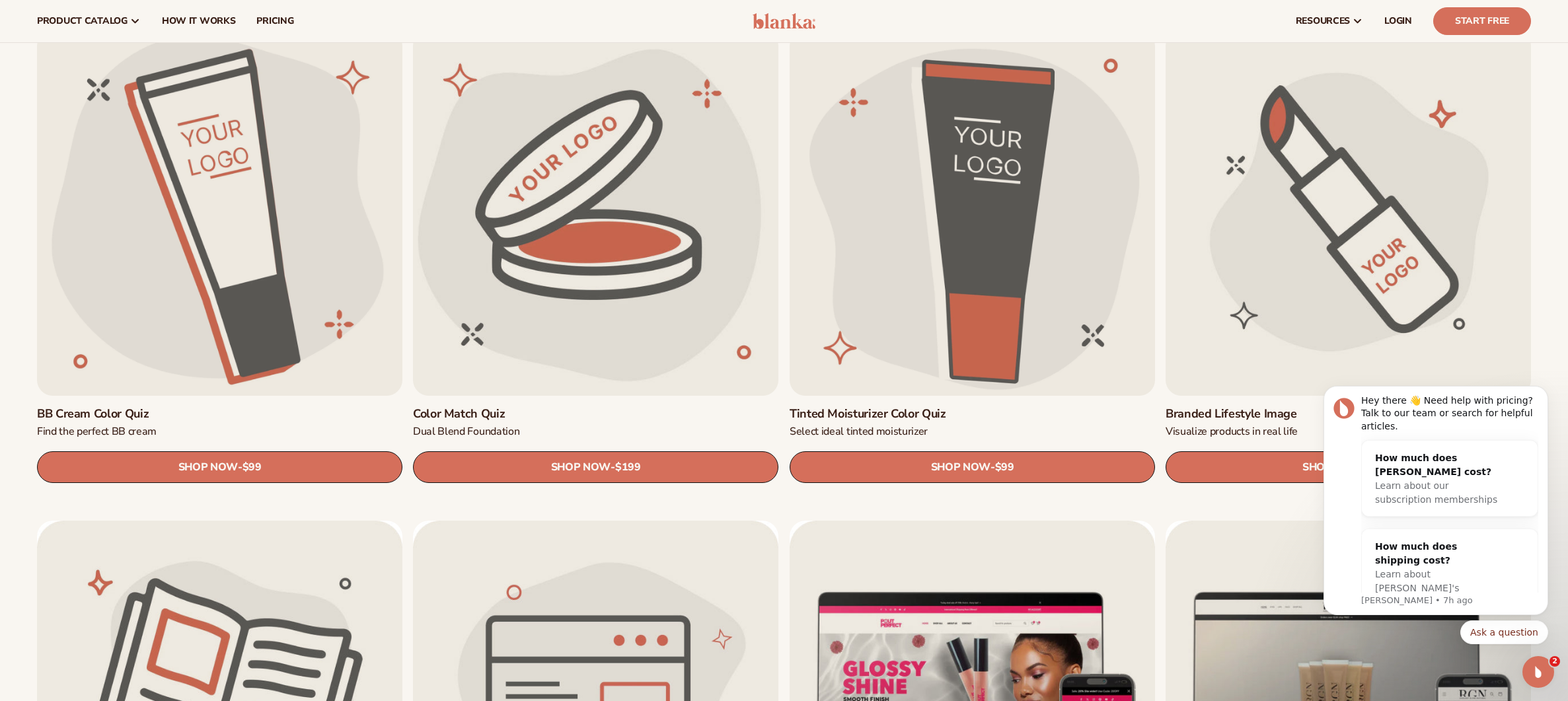
click at [1534, 667] on icon "Open Intercom Messenger" at bounding box center [1538, 672] width 22 height 22
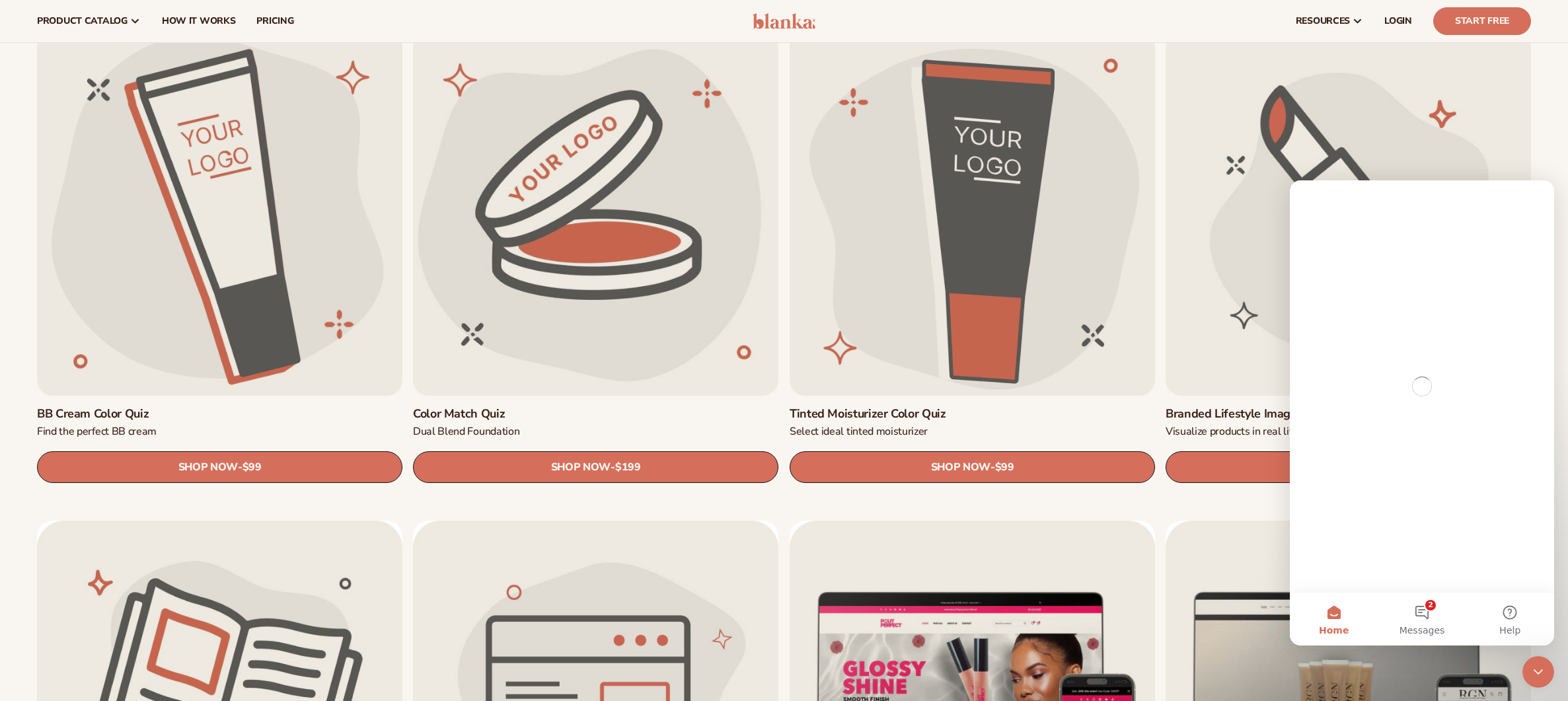
scroll to position [0, 0]
click at [1534, 668] on icon "Close Intercom Messenger" at bounding box center [1538, 671] width 16 height 16
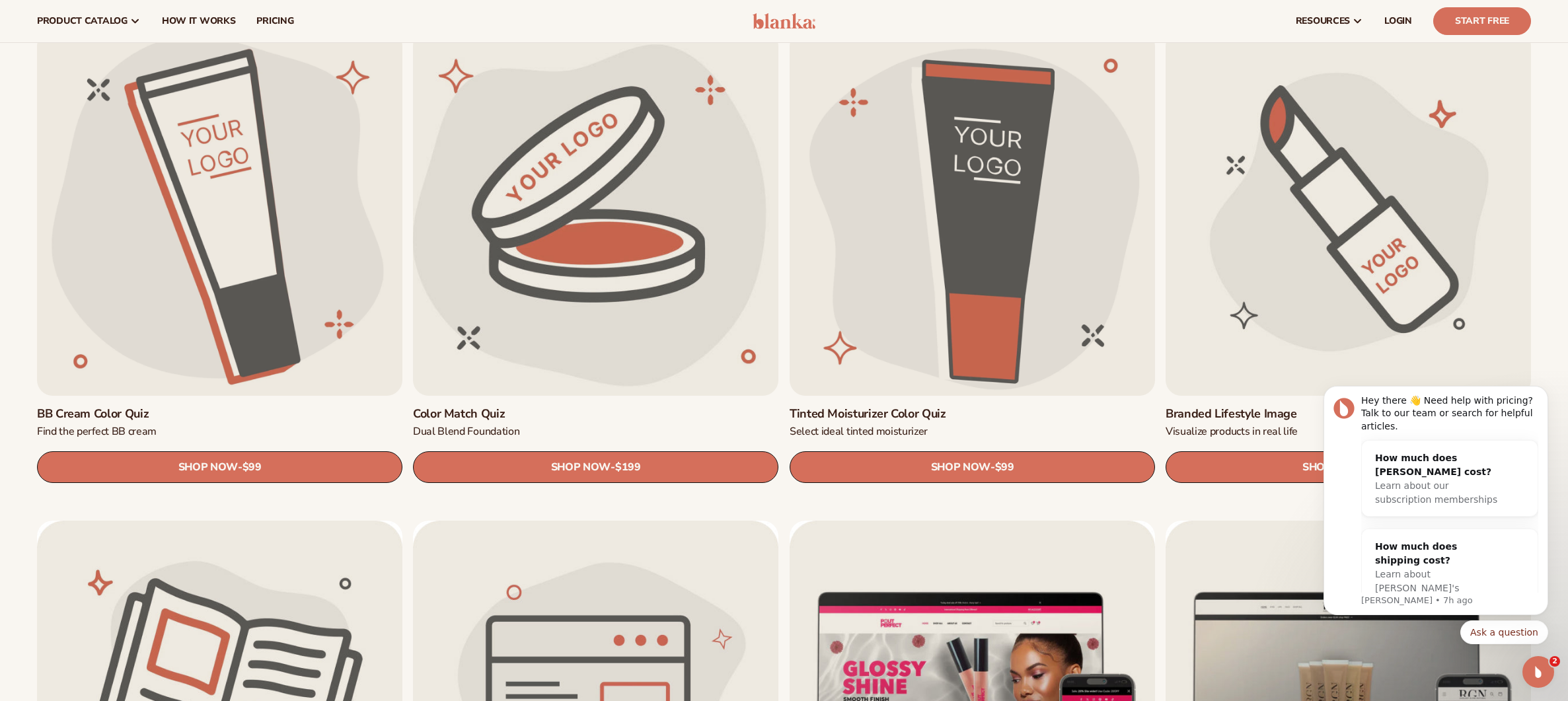
click at [531, 415] on link "Color Match Quiz" at bounding box center [595, 414] width 366 height 16
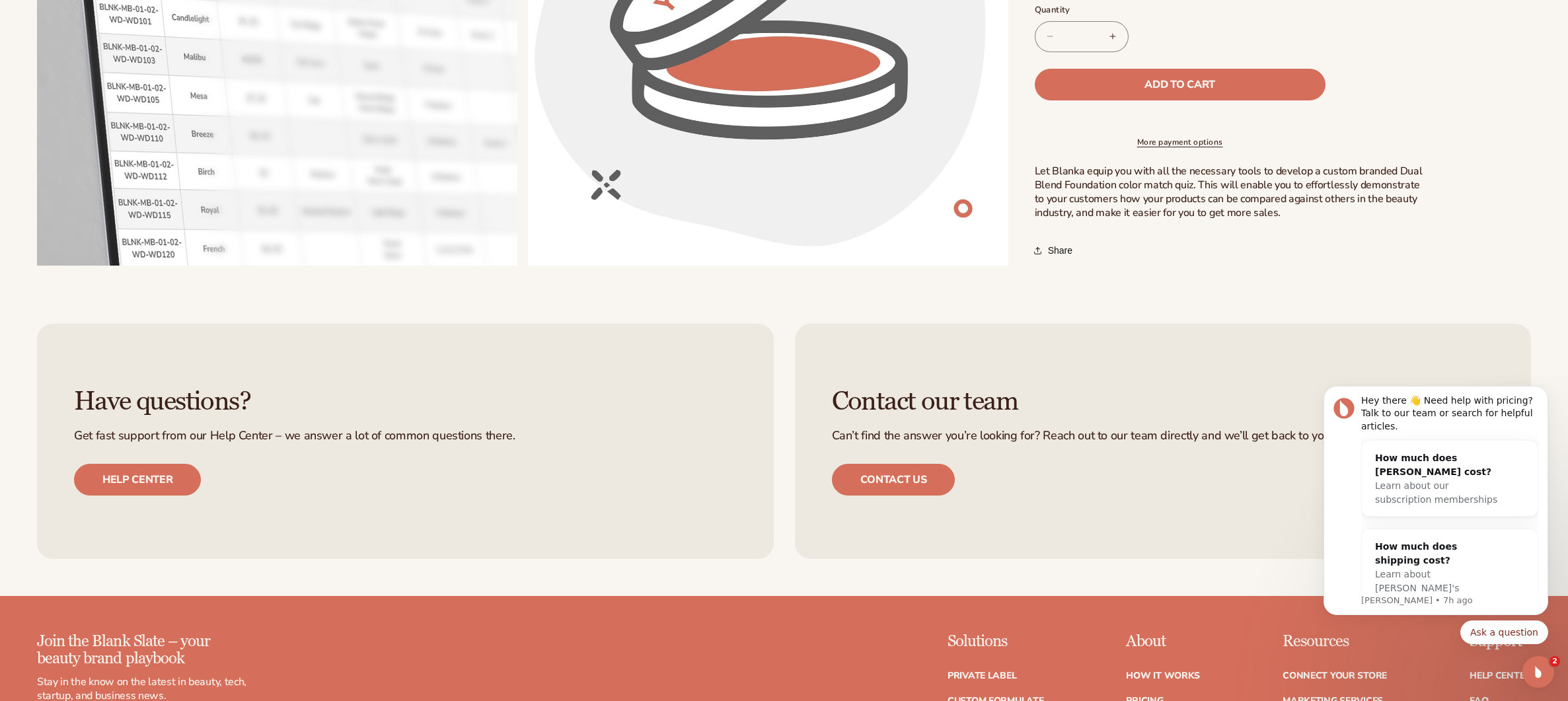
scroll to position [921, 0]
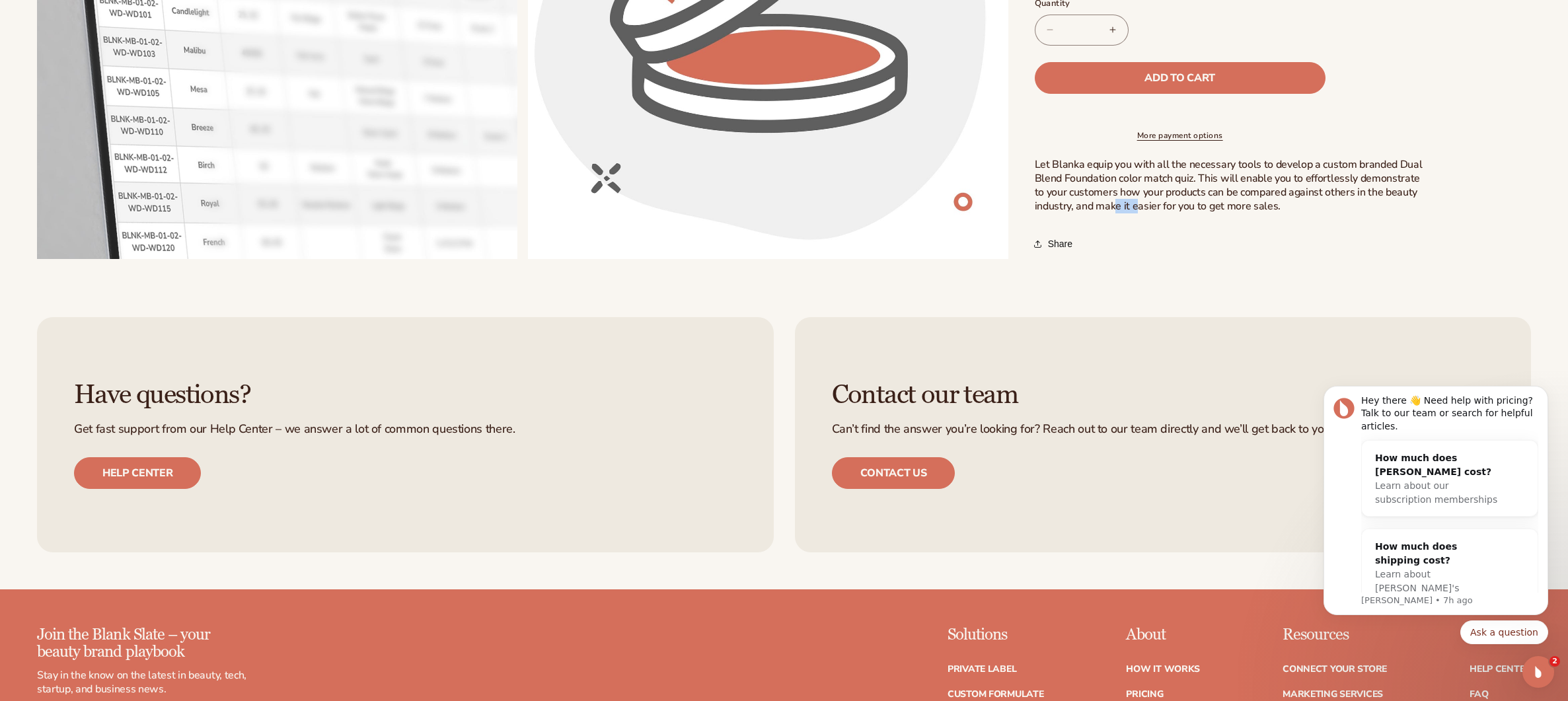
drag, startPoint x: 1132, startPoint y: 206, endPoint x: 1116, endPoint y: 206, distance: 16.0
click at [1116, 206] on span "Let Blanka equip you with all the necessary tools to develop a custom branded D…" at bounding box center [1229, 185] width 388 height 55
click at [37, 259] on button "Open media 2 in modal" at bounding box center [37, 259] width 0 height 0
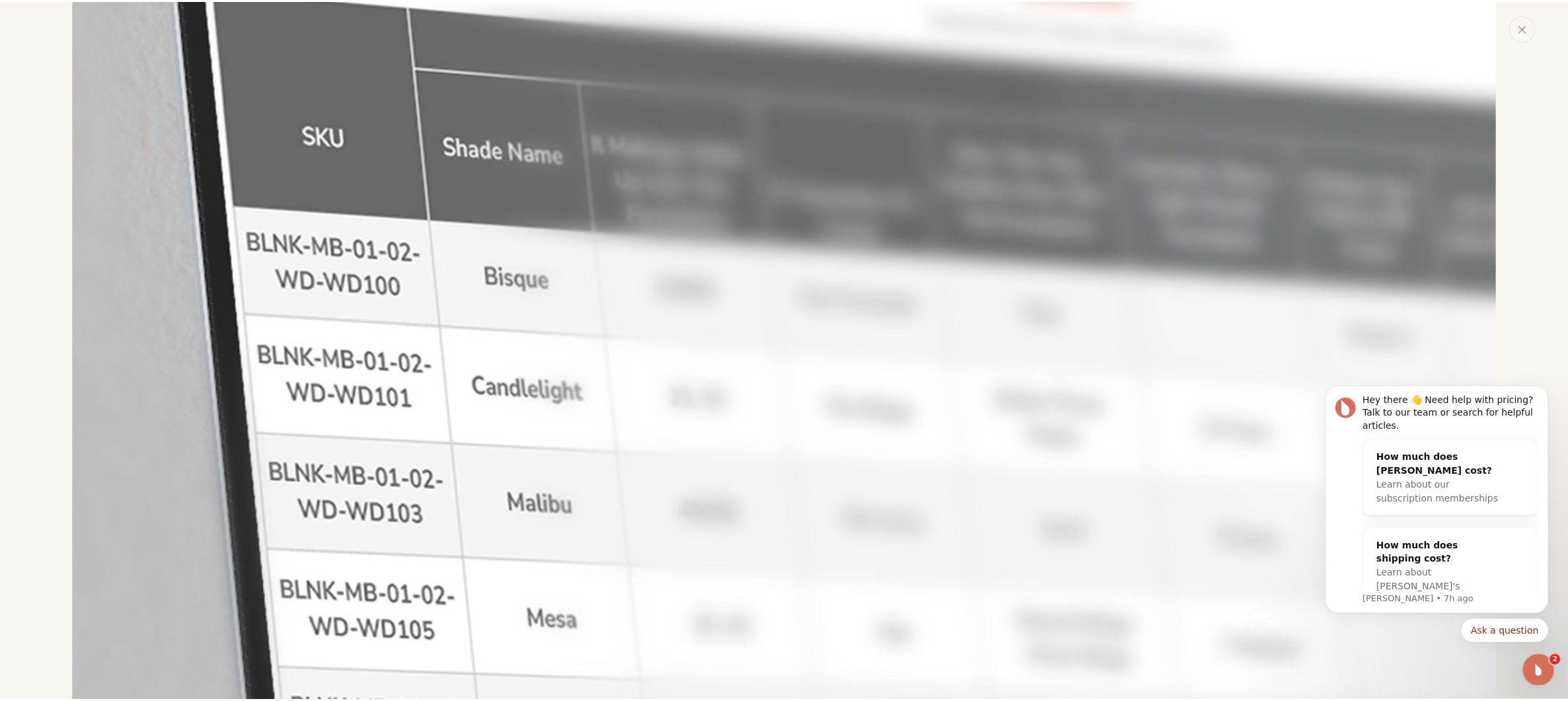
scroll to position [1762, 0]
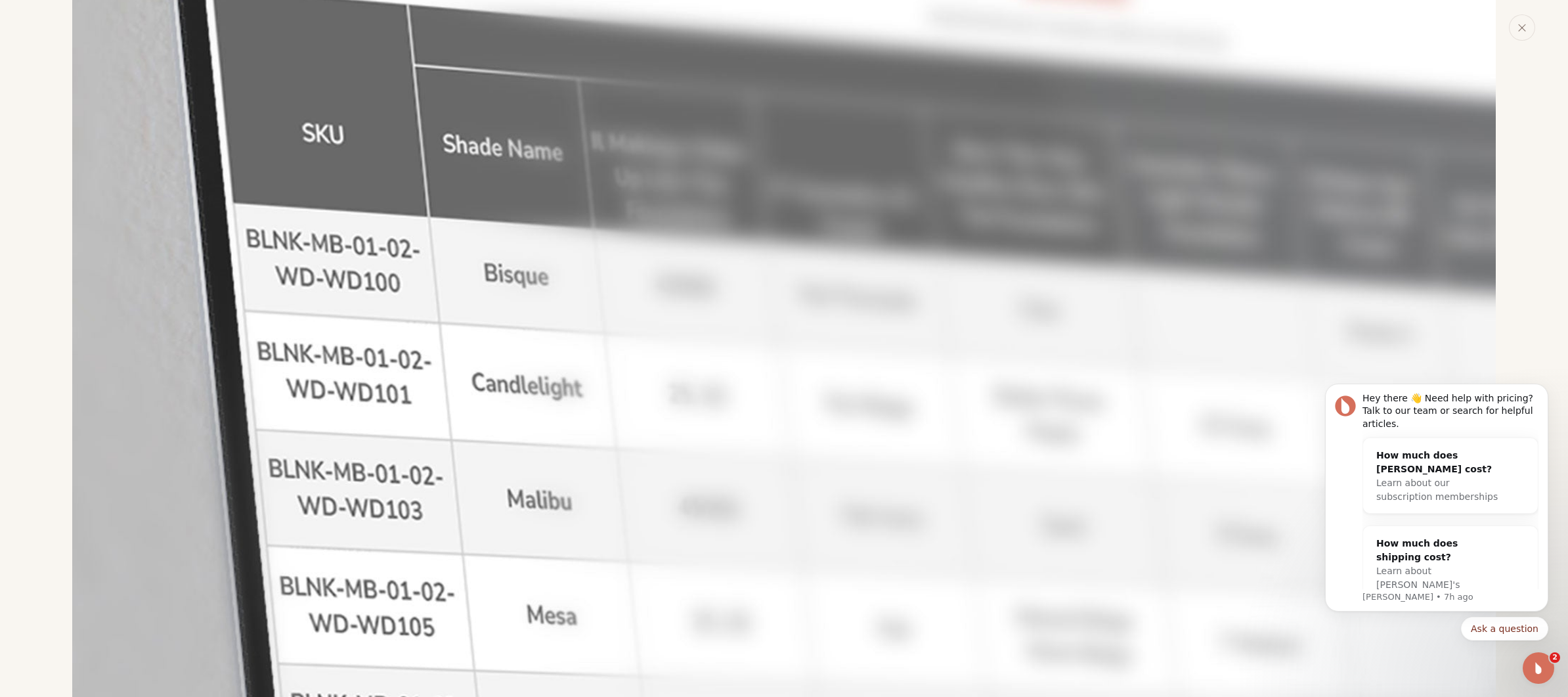
click at [88, 58] on img "Media gallery" at bounding box center [784, 407] width 1423 height 1423
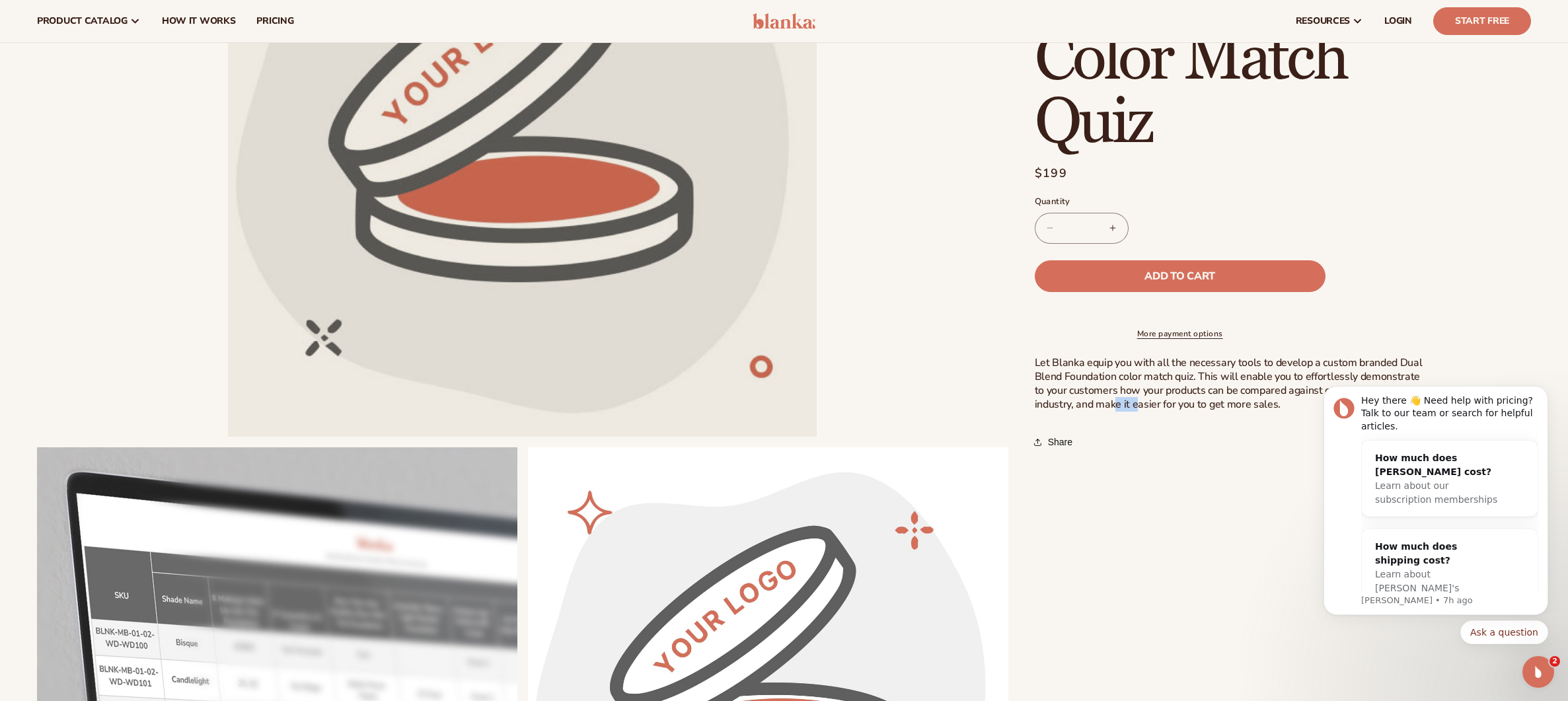
scroll to position [192, 0]
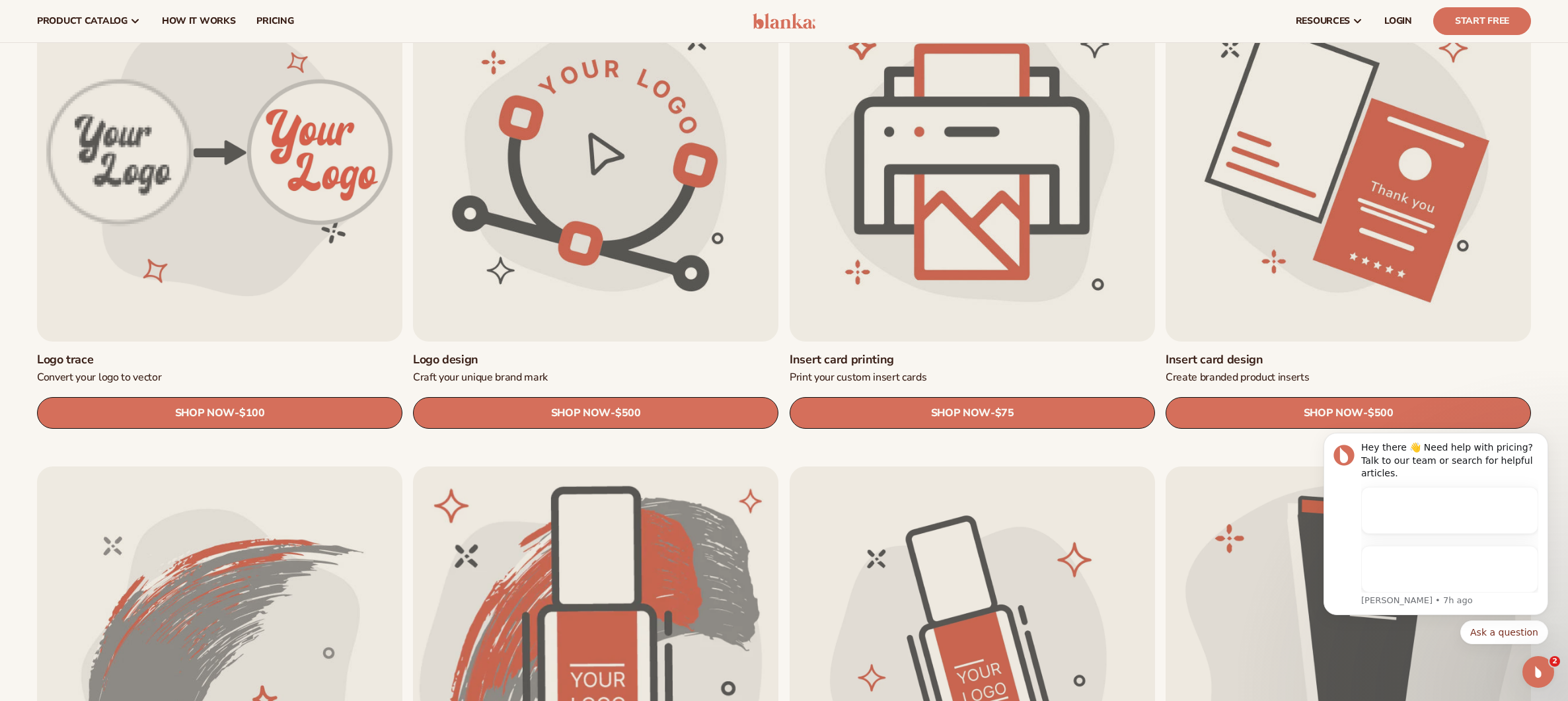
scroll to position [489, 0]
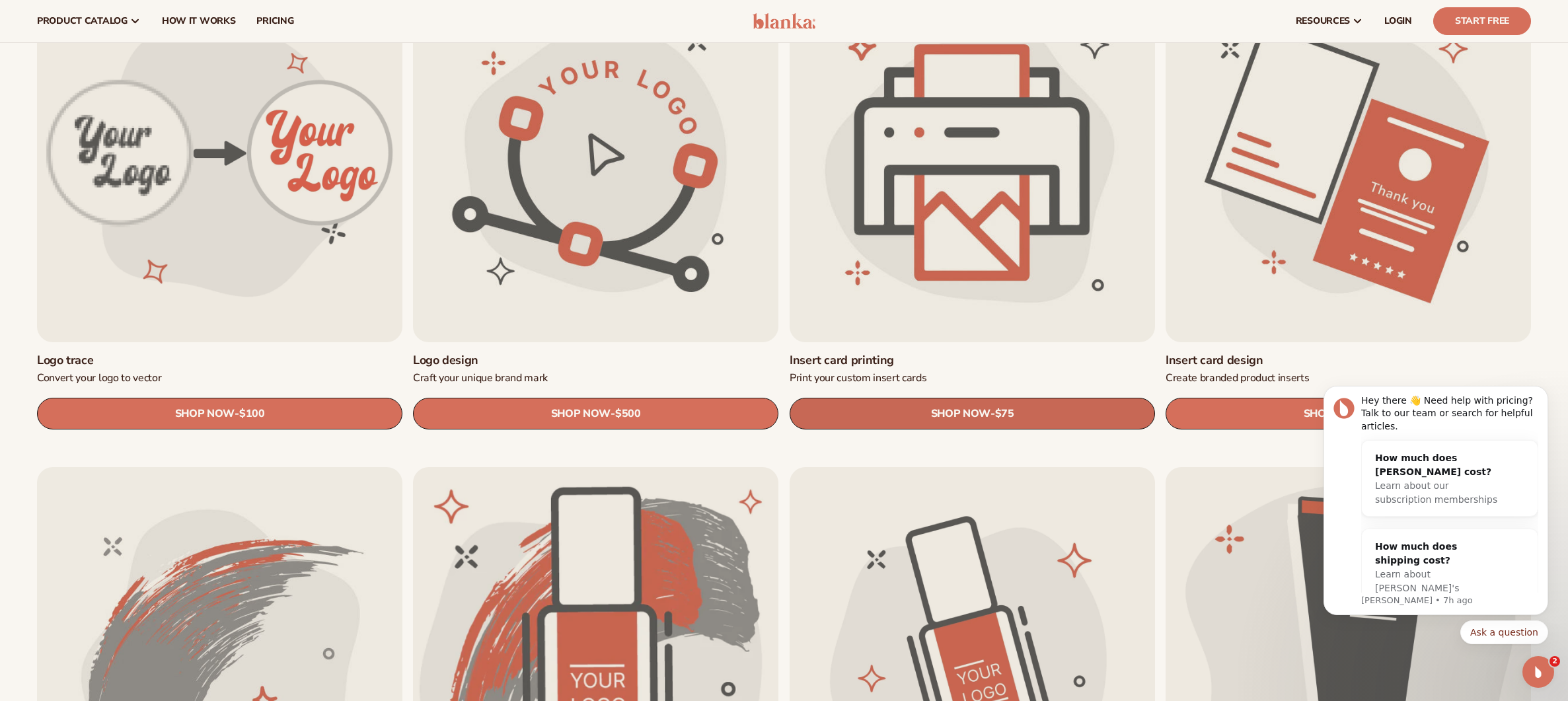
click at [1062, 413] on link "SHOP NOW - Regular price $75 Sale price $75 Regular price Unit price / per" at bounding box center [972, 414] width 366 height 32
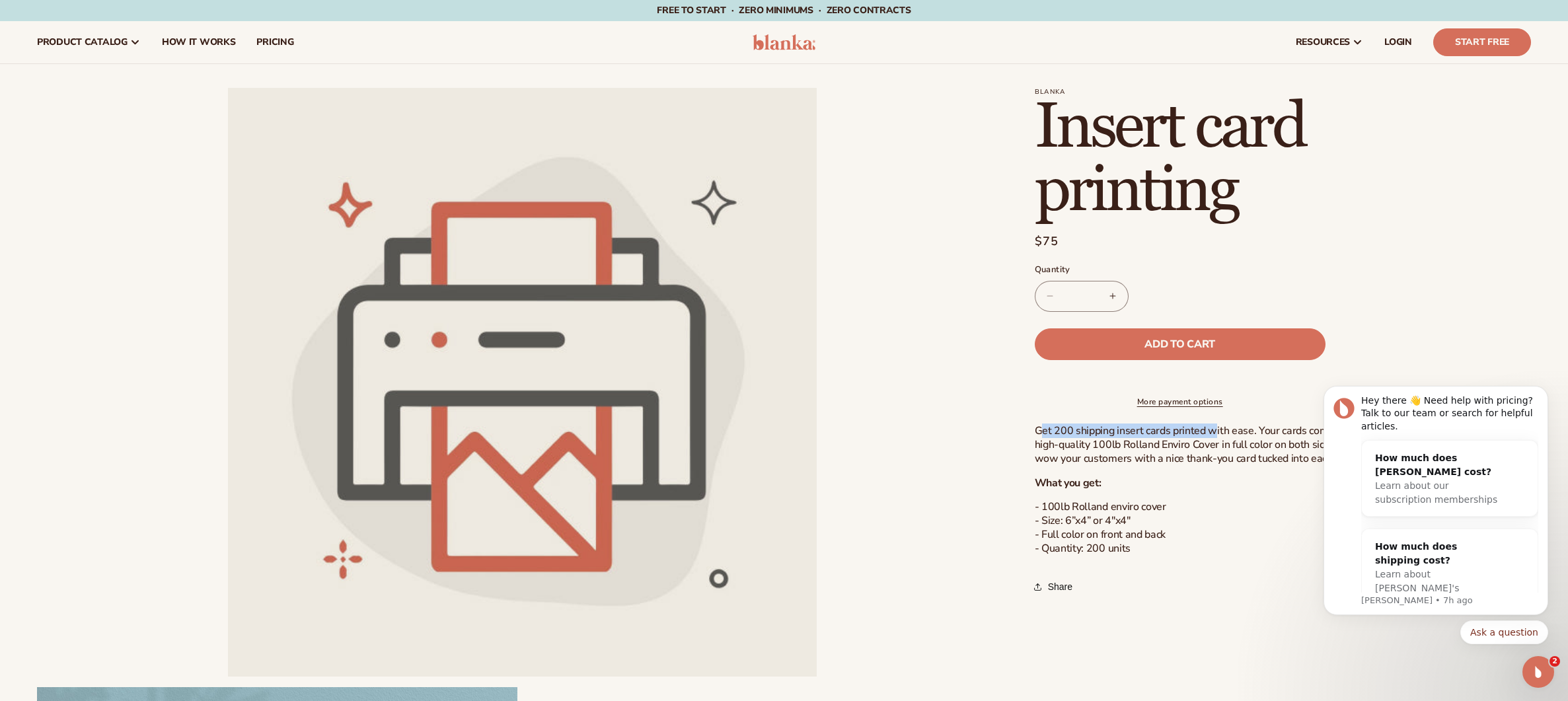
drag, startPoint x: 1038, startPoint y: 441, endPoint x: 1215, endPoint y: 444, distance: 177.0
click at [1215, 444] on p "Get 200 shipping insert cards printed with ease. Your cards come printed on bea…" at bounding box center [1233, 444] width 397 height 41
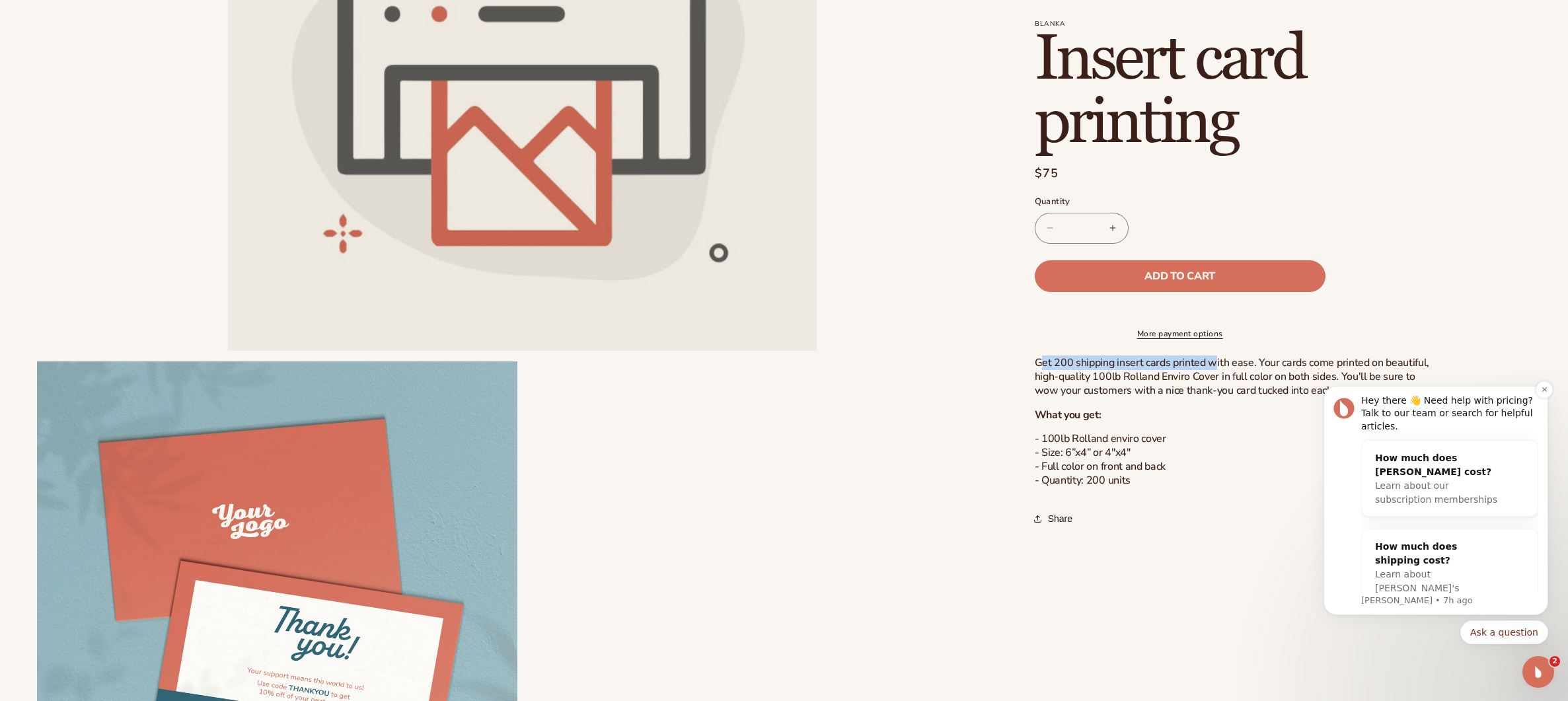
scroll to position [340, 0]
click at [1546, 386] on icon "Dismiss notification" at bounding box center [1545, 389] width 6 height 6
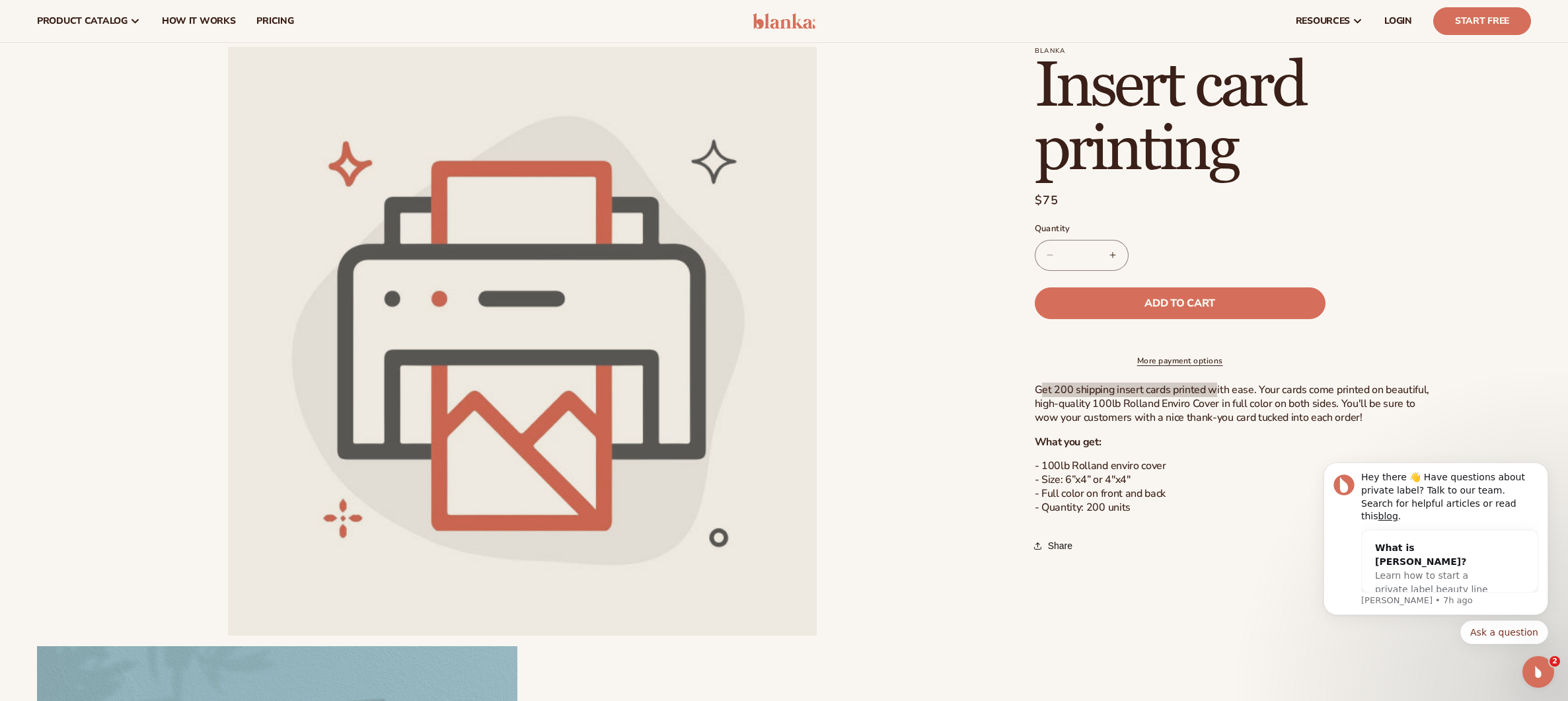
scroll to position [0, 0]
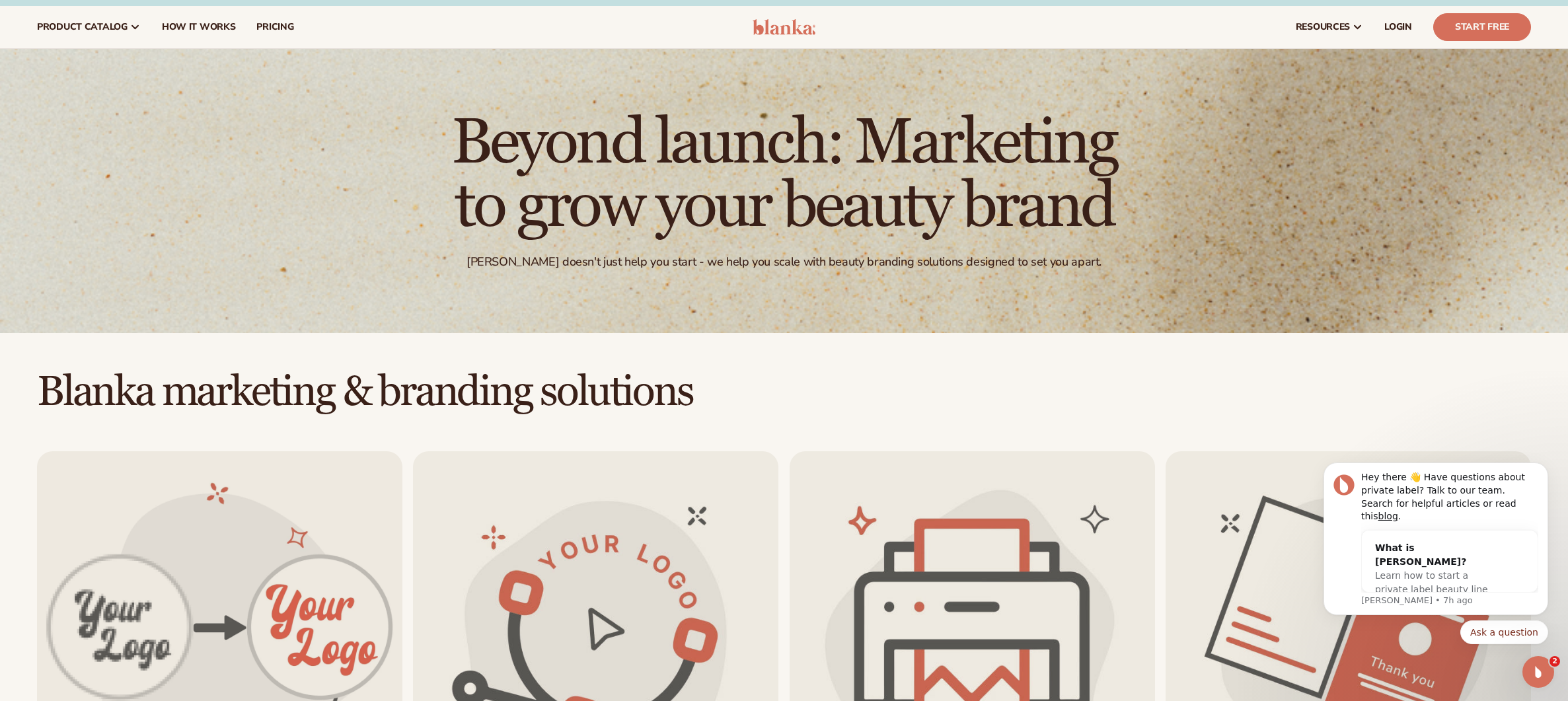
scroll to position [10, 0]
